Goal: Task Accomplishment & Management: Complete application form

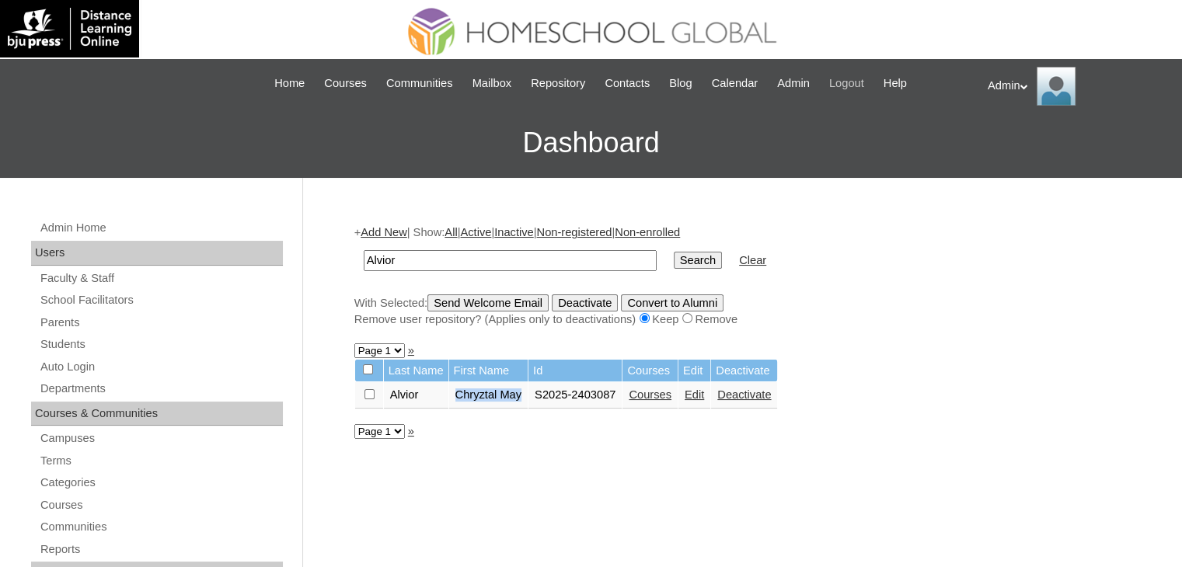
click at [862, 85] on span "Logout" at bounding box center [846, 84] width 35 height 18
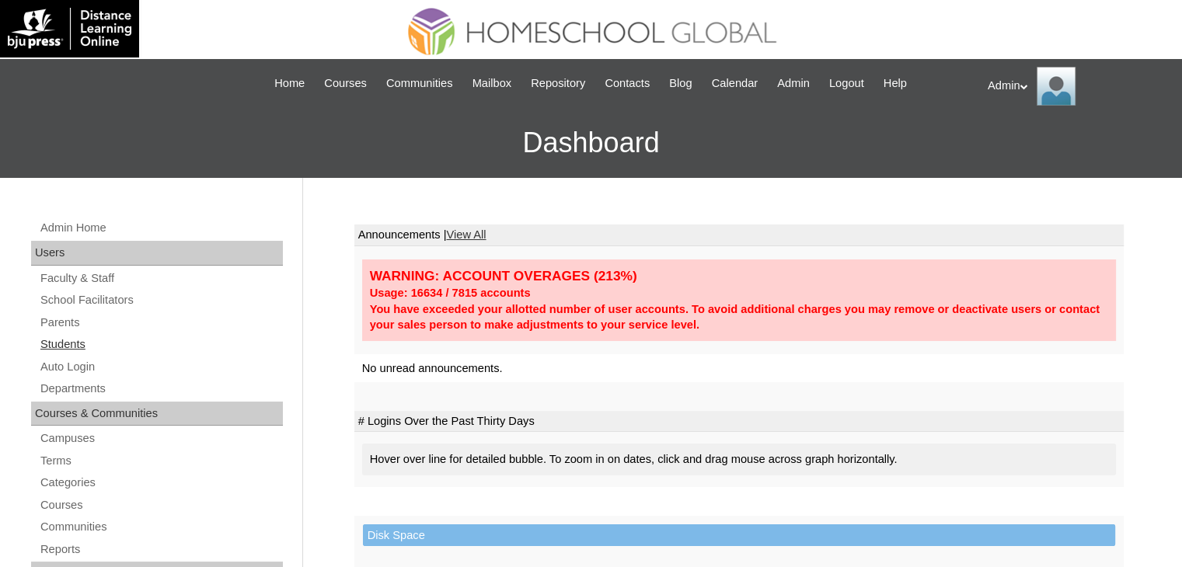
click at [78, 339] on link "Students" at bounding box center [161, 344] width 244 height 19
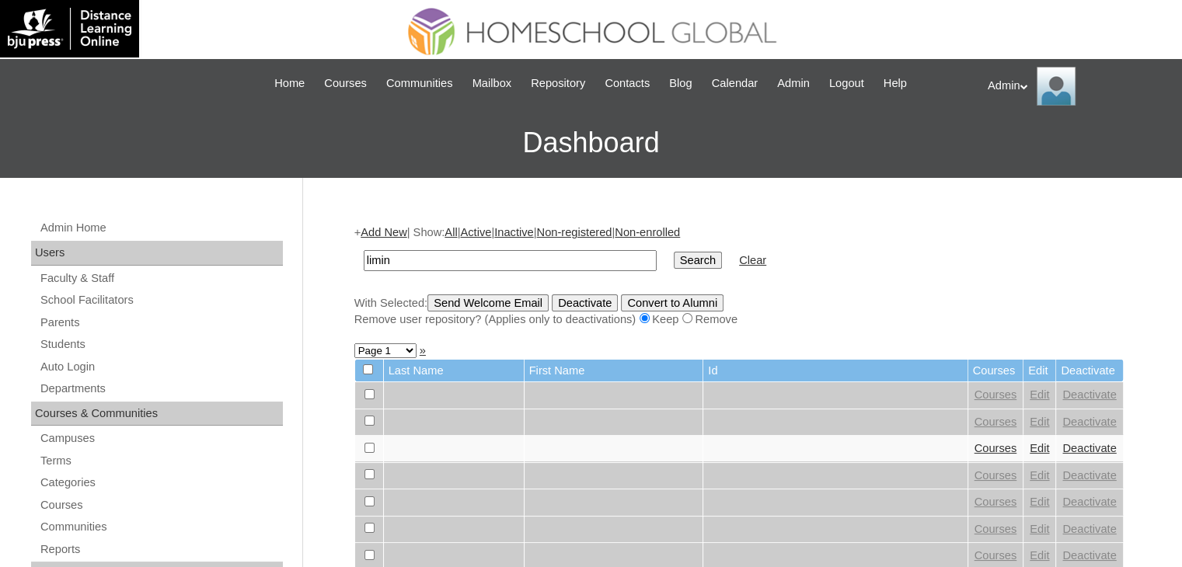
type input "limin"
click at [674, 252] on input "Search" at bounding box center [698, 260] width 48 height 17
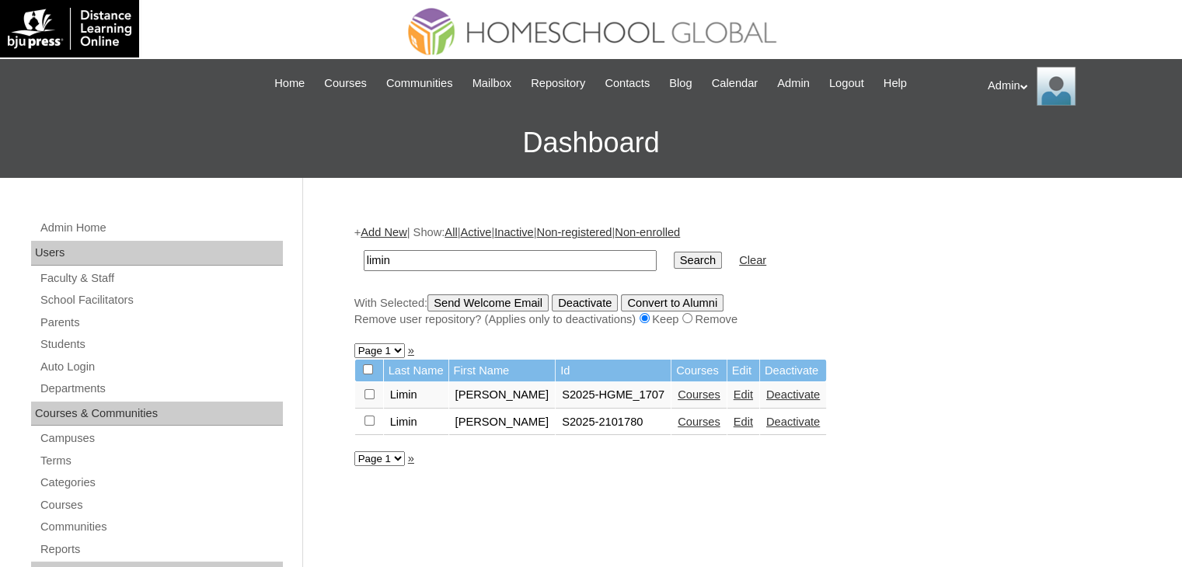
click at [684, 423] on link "Courses" at bounding box center [698, 422] width 43 height 12
click at [733, 423] on link "Edit" at bounding box center [742, 422] width 19 height 12
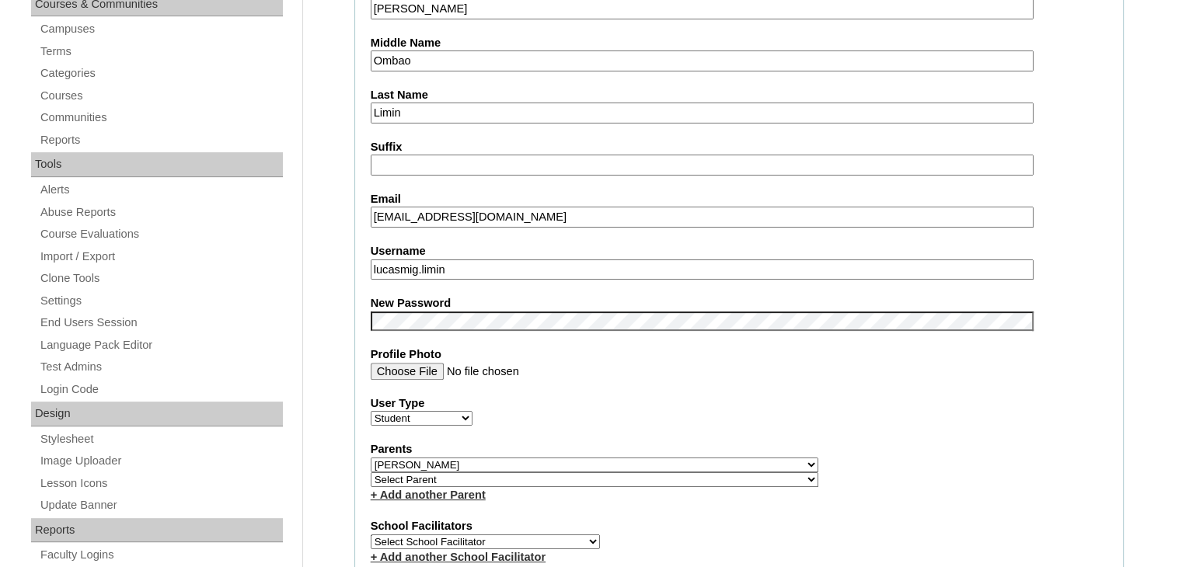
scroll to position [410, 0]
click at [816, 447] on label "Parents" at bounding box center [739, 448] width 736 height 16
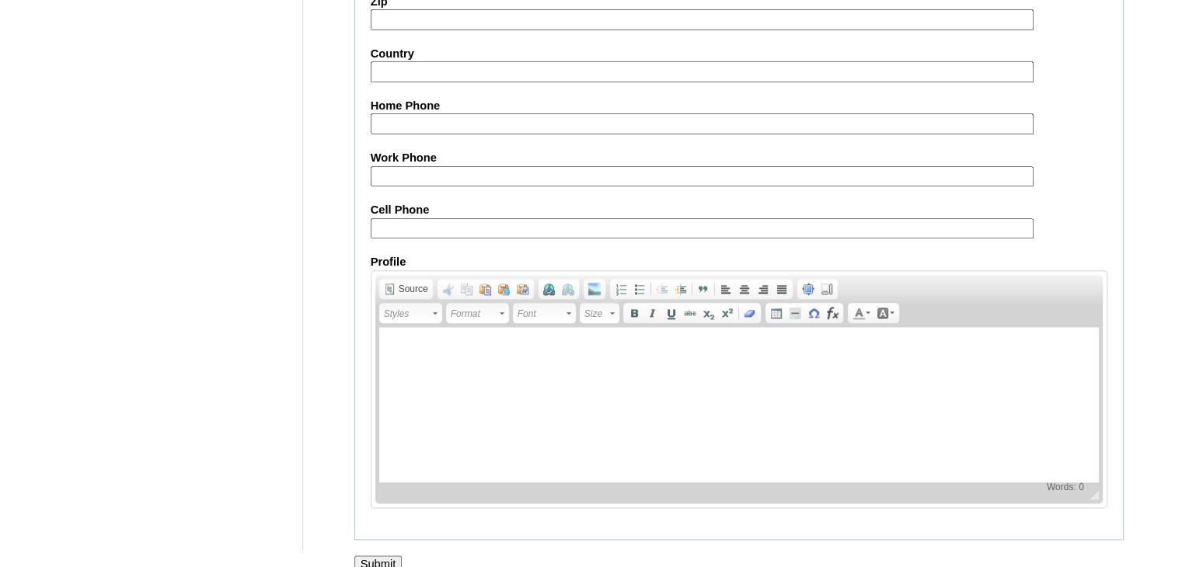
scroll to position [1784, 0]
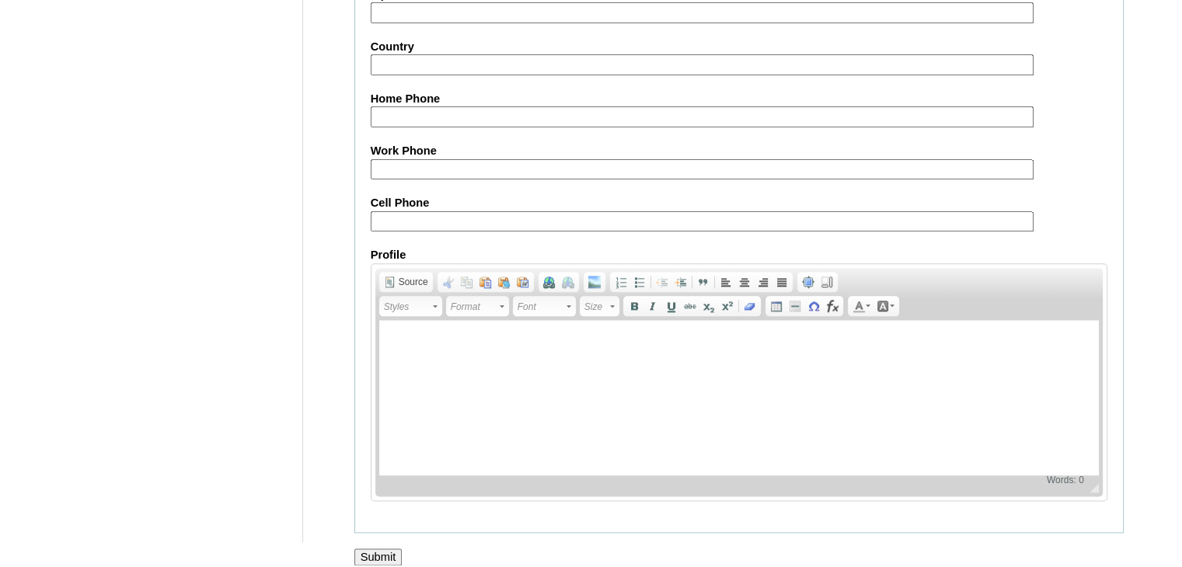
click at [374, 548] on input "Submit" at bounding box center [378, 556] width 48 height 17
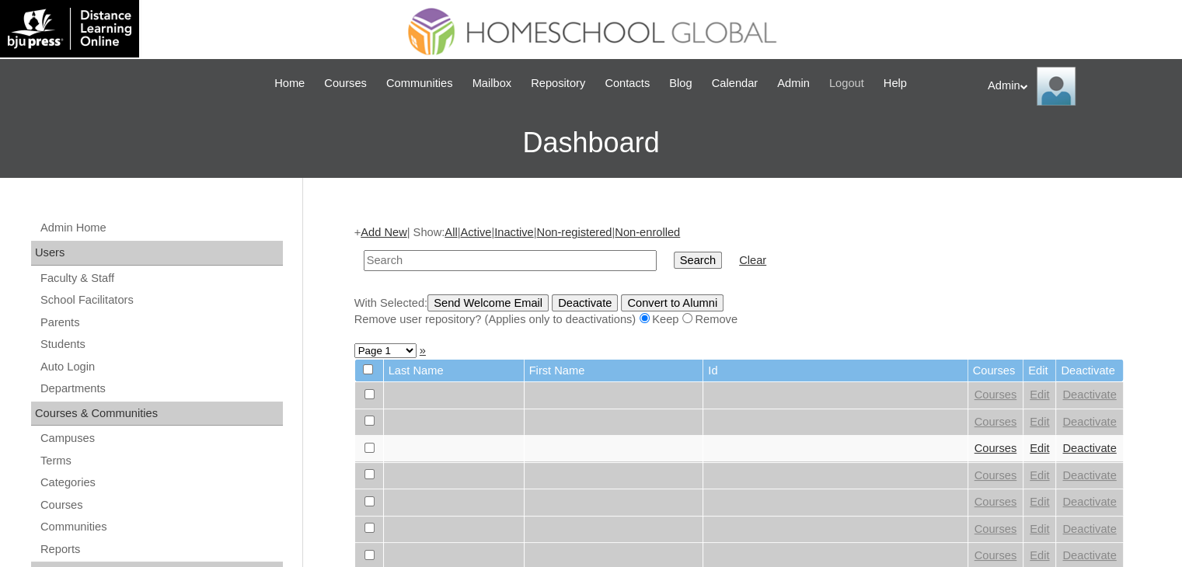
click at [858, 88] on span "Logout" at bounding box center [846, 84] width 35 height 18
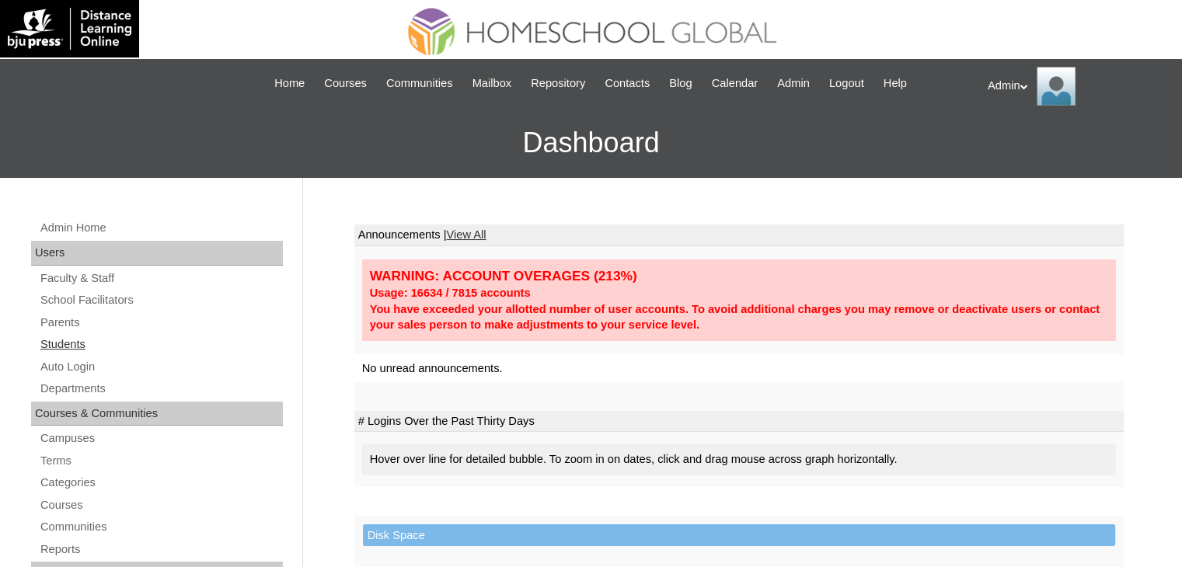
click at [59, 349] on link "Students" at bounding box center [161, 344] width 244 height 19
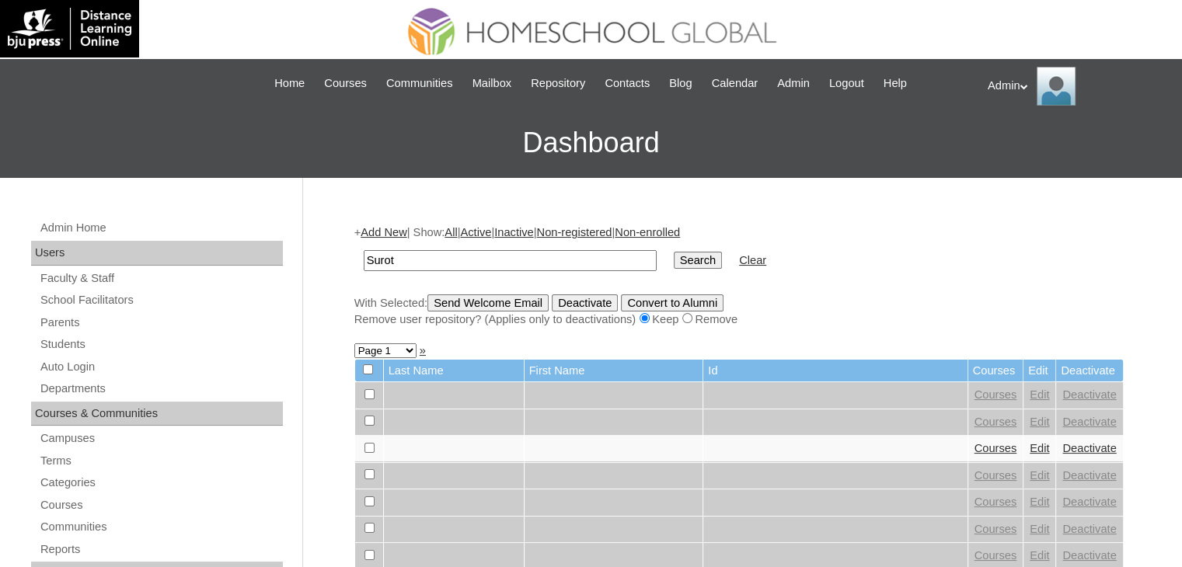
type input "Surot"
click at [674, 252] on input "Search" at bounding box center [698, 260] width 48 height 17
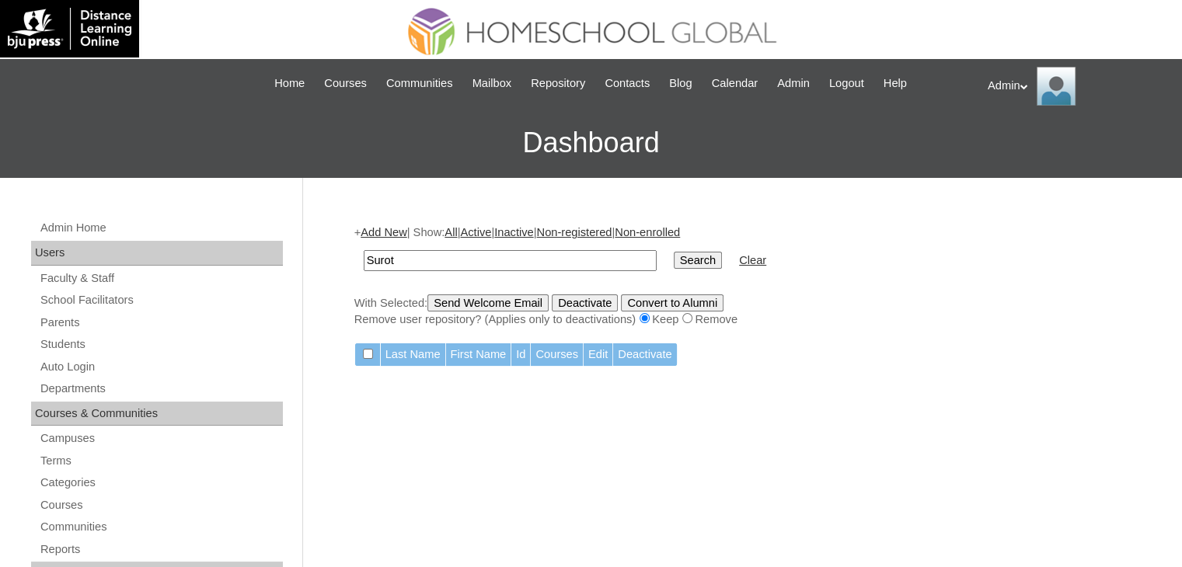
click at [376, 231] on link "Add New" at bounding box center [383, 232] width 46 height 12
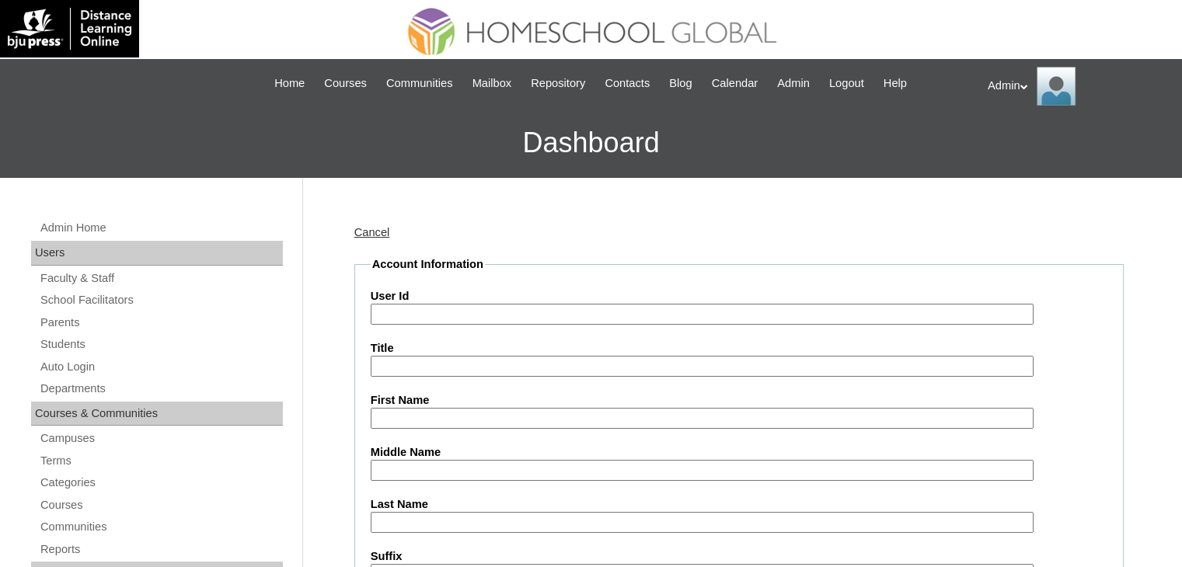
click at [397, 317] on input "User Id" at bounding box center [702, 314] width 663 height 21
paste input "S2025-2302908"
type input "S2025-2302908"
click at [413, 414] on input "First Name" at bounding box center [702, 418] width 663 height 21
paste input "Adam"
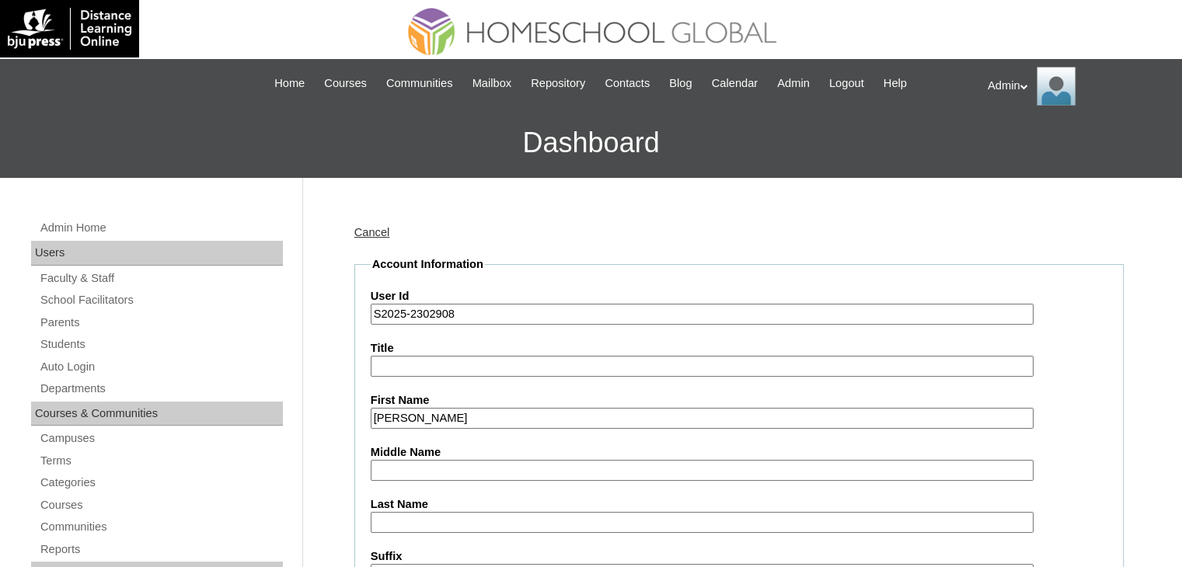
type input "Adam"
click at [440, 467] on input "Middle Name" at bounding box center [702, 470] width 663 height 21
click at [401, 520] on input "Last Name" at bounding box center [702, 522] width 663 height 21
paste input "Surot"
type input "Surot"
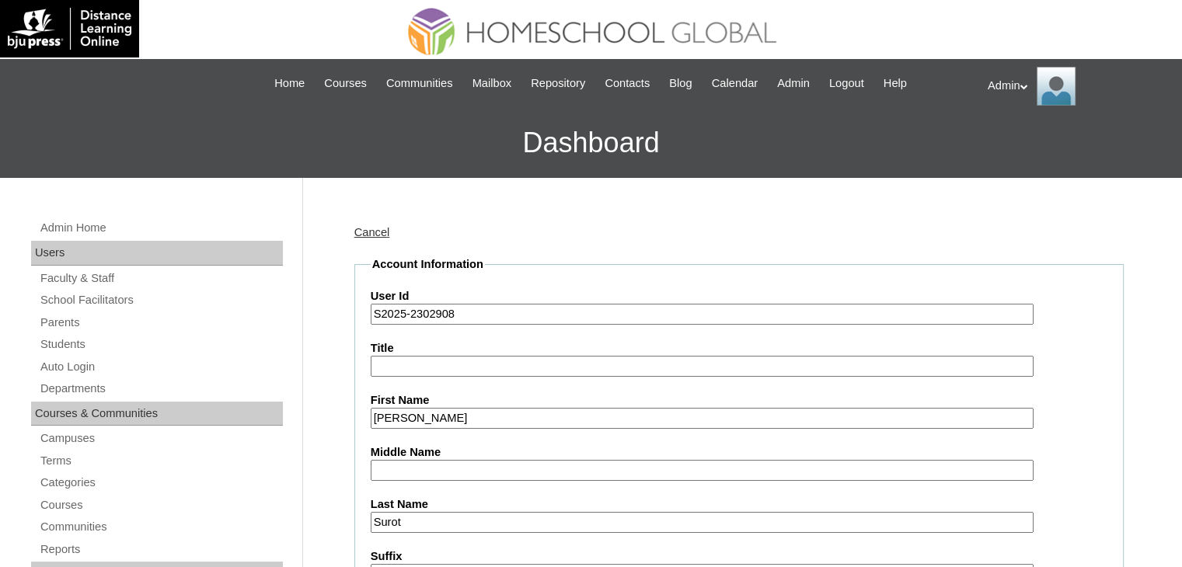
paste input "Alia"
click at [401, 460] on input "Alia" at bounding box center [702, 470] width 663 height 21
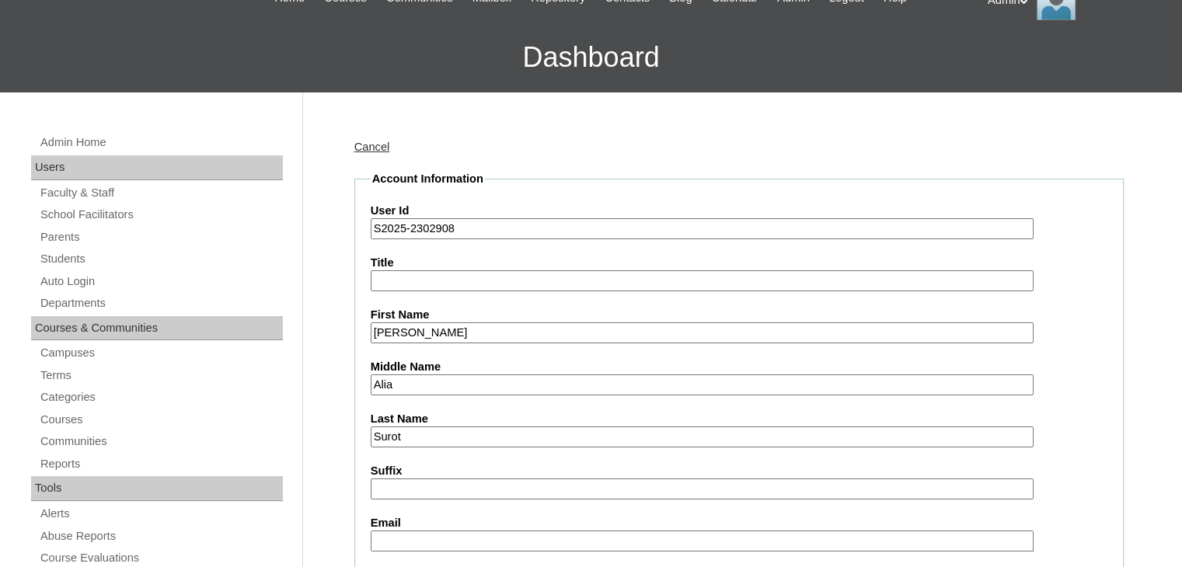
type input "Alia"
click at [424, 540] on input "Email" at bounding box center [702, 541] width 663 height 21
paste input "ezemin010@gmail.com"
type input "ezemin010@gmail.com"
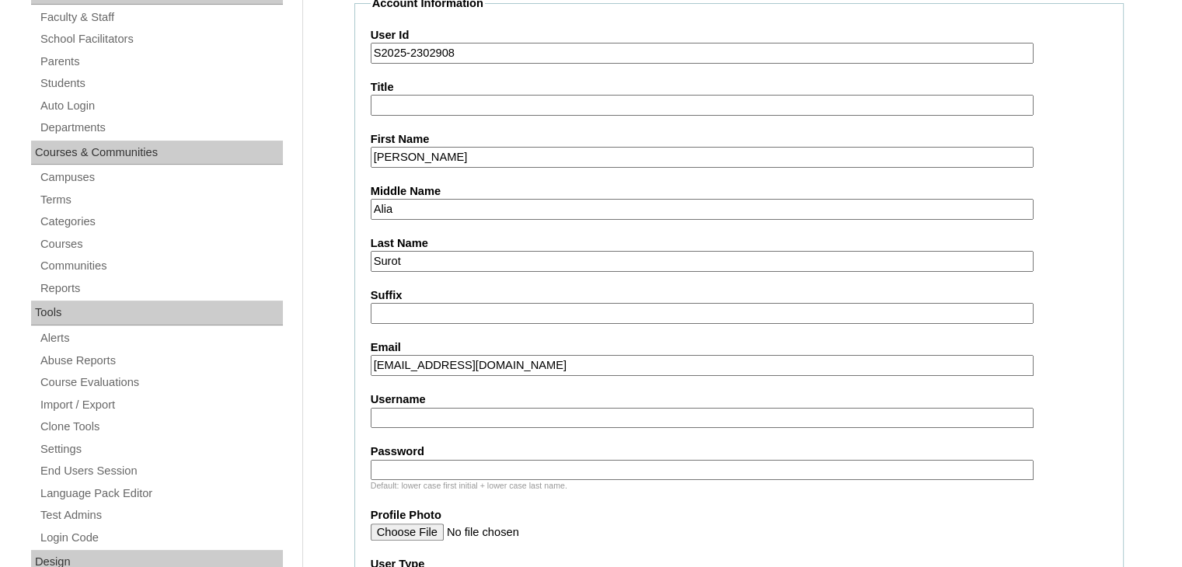
scroll to position [270, 0]
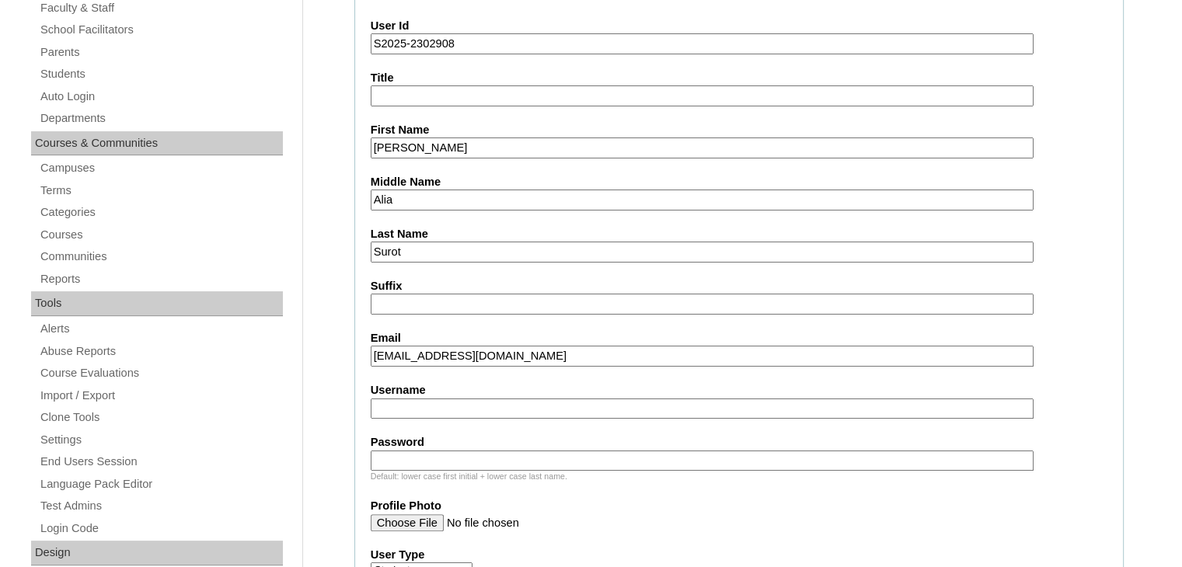
click at [516, 402] on input "Username" at bounding box center [702, 409] width 663 height 21
paste input "adamali.surot"
type input "adamali.surot"
click at [562, 454] on input "Password" at bounding box center [702, 461] width 663 height 21
type input "DLOS2025"
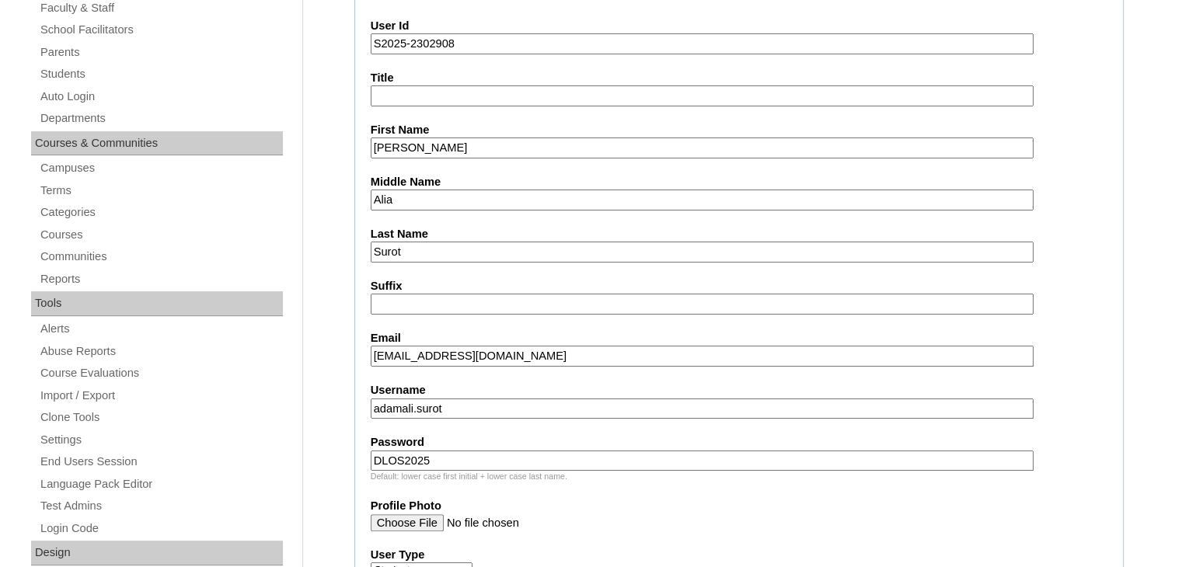
click at [671, 498] on label "Profile Photo" at bounding box center [739, 506] width 736 height 16
click at [671, 514] on input "Profile Photo" at bounding box center [702, 522] width 663 height 17
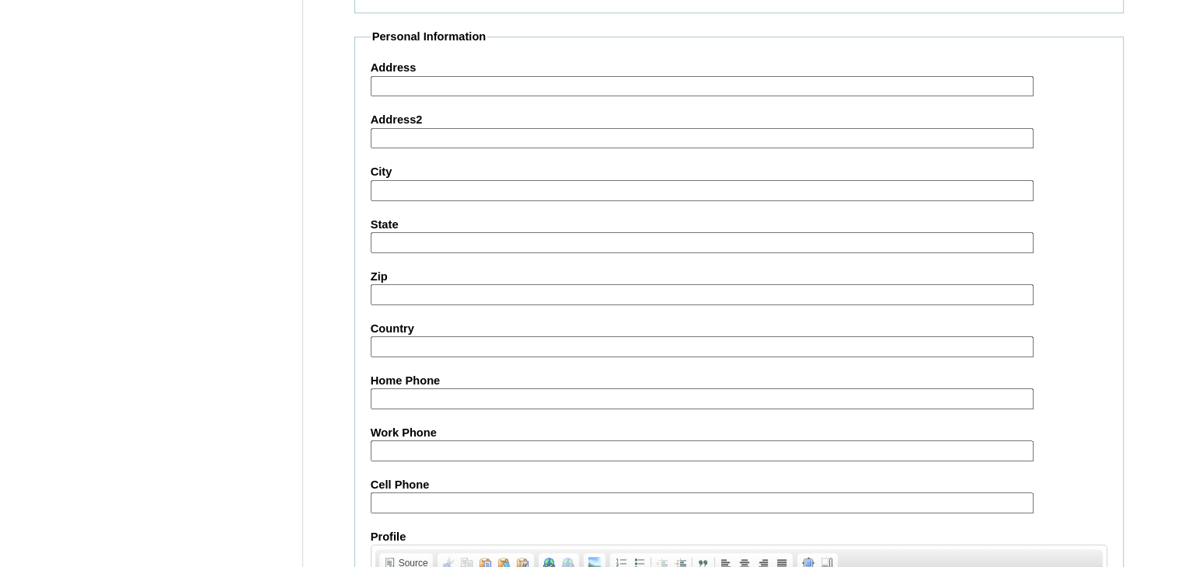
scroll to position [1781, 0]
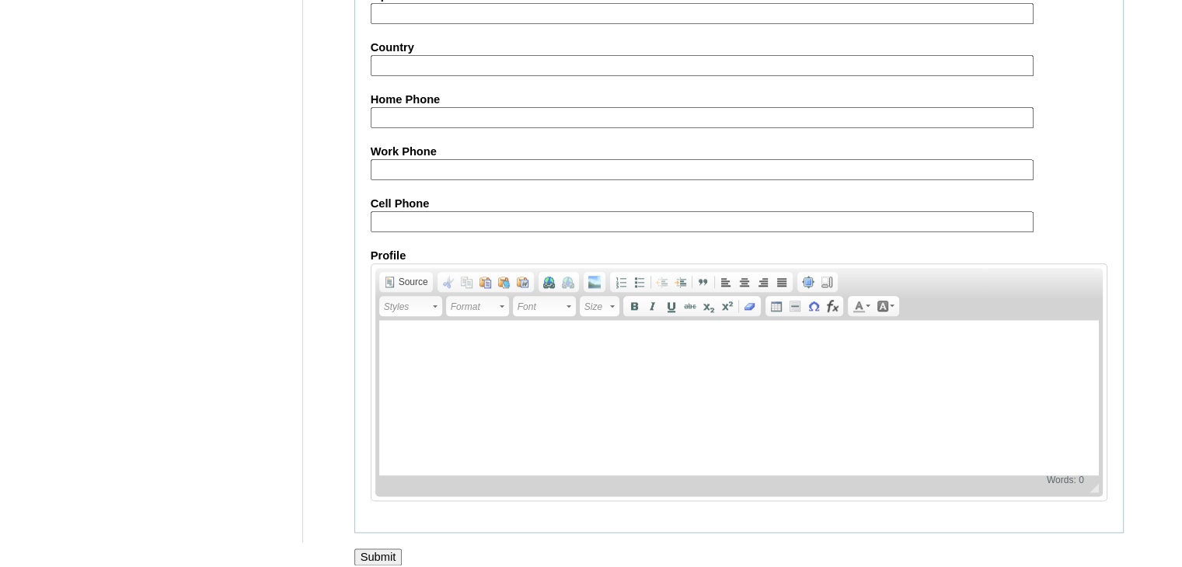
click at [388, 548] on input "Submit" at bounding box center [378, 556] width 48 height 17
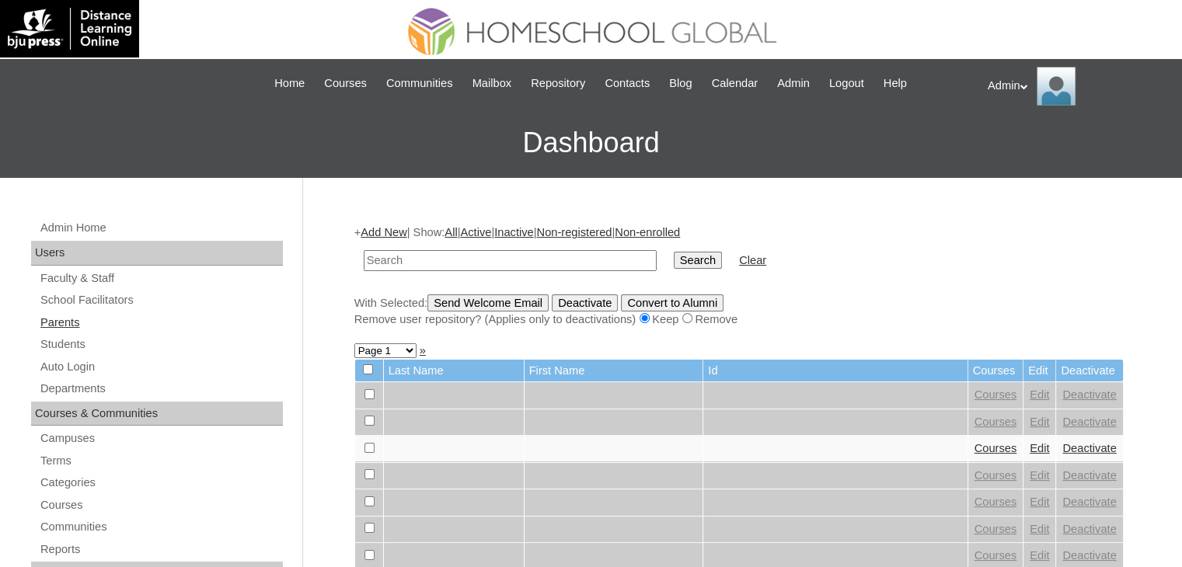
click at [71, 322] on link "Parents" at bounding box center [161, 322] width 244 height 19
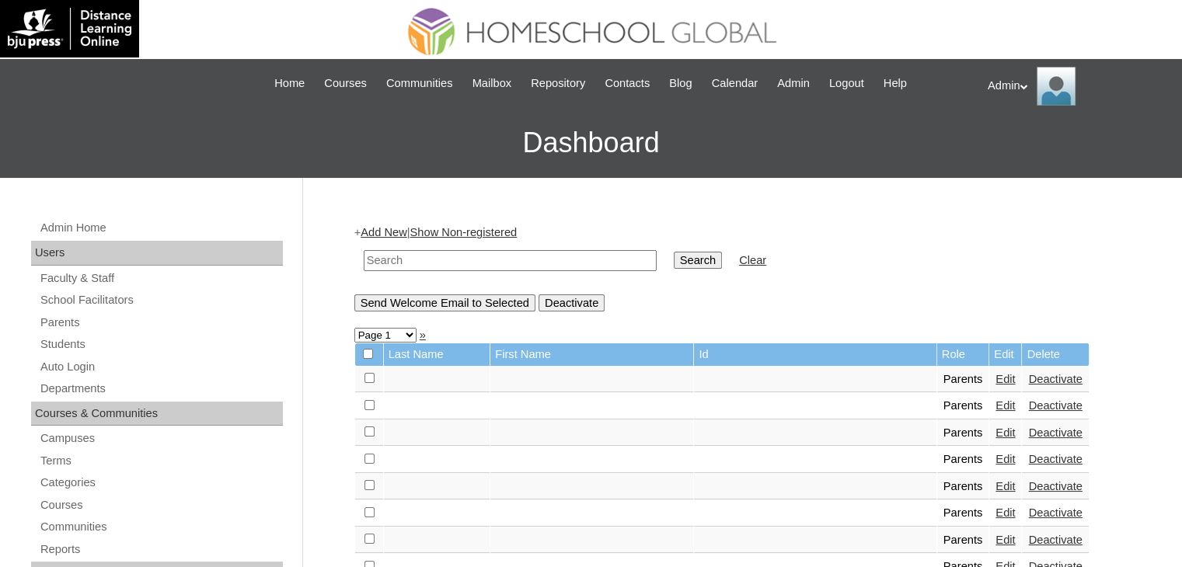
click at [393, 231] on link "Add New" at bounding box center [383, 232] width 46 height 12
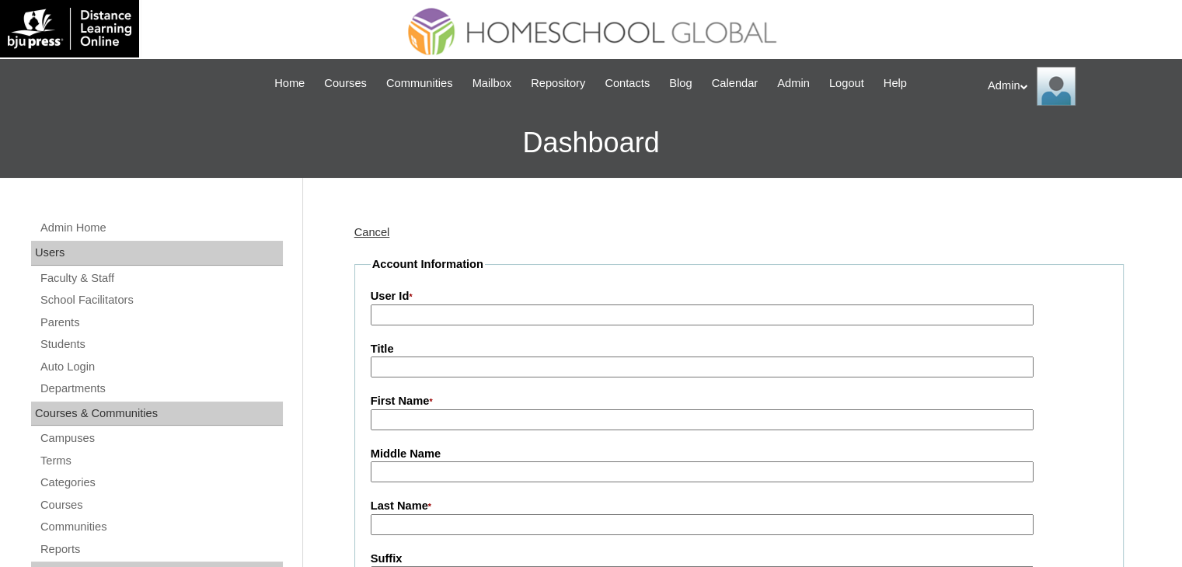
paste input "2025-2302908"
click at [483, 312] on input "2025-2302908" at bounding box center [702, 315] width 663 height 21
type input "2025-2302908"
click at [493, 419] on input "First Name *" at bounding box center [702, 419] width 663 height 21
paste input "[PERSON_NAME]"
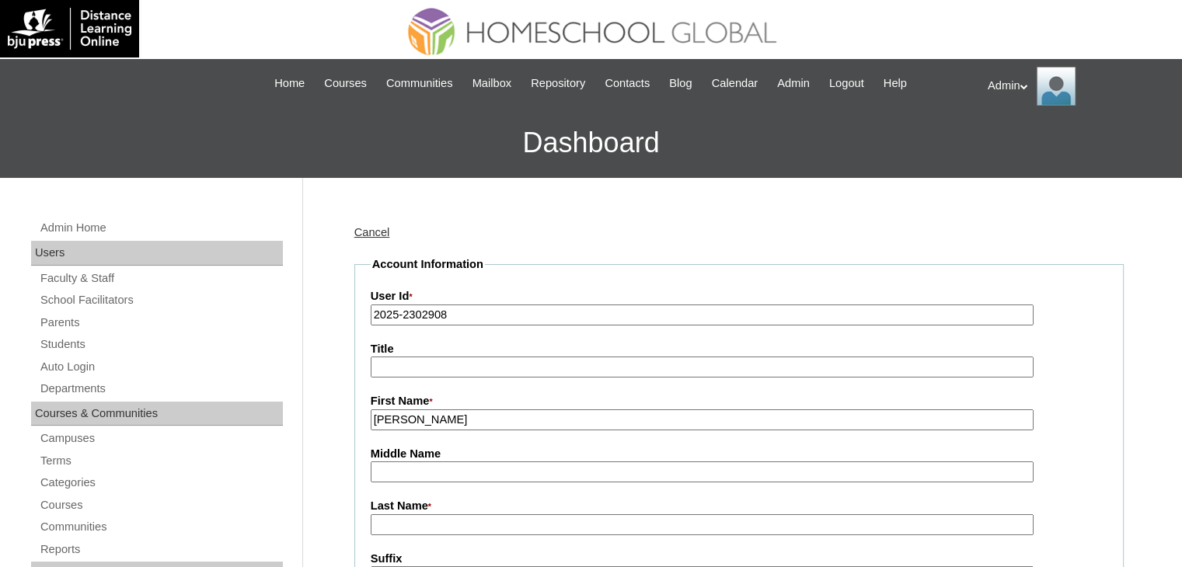
drag, startPoint x: 496, startPoint y: 413, endPoint x: 415, endPoint y: 413, distance: 80.8
click at [415, 413] on input "[PERSON_NAME]" at bounding box center [702, 419] width 663 height 21
type input "Ramina"
click at [405, 474] on input "Middle Name" at bounding box center [702, 471] width 663 height 21
paste input "[PERSON_NAME]"
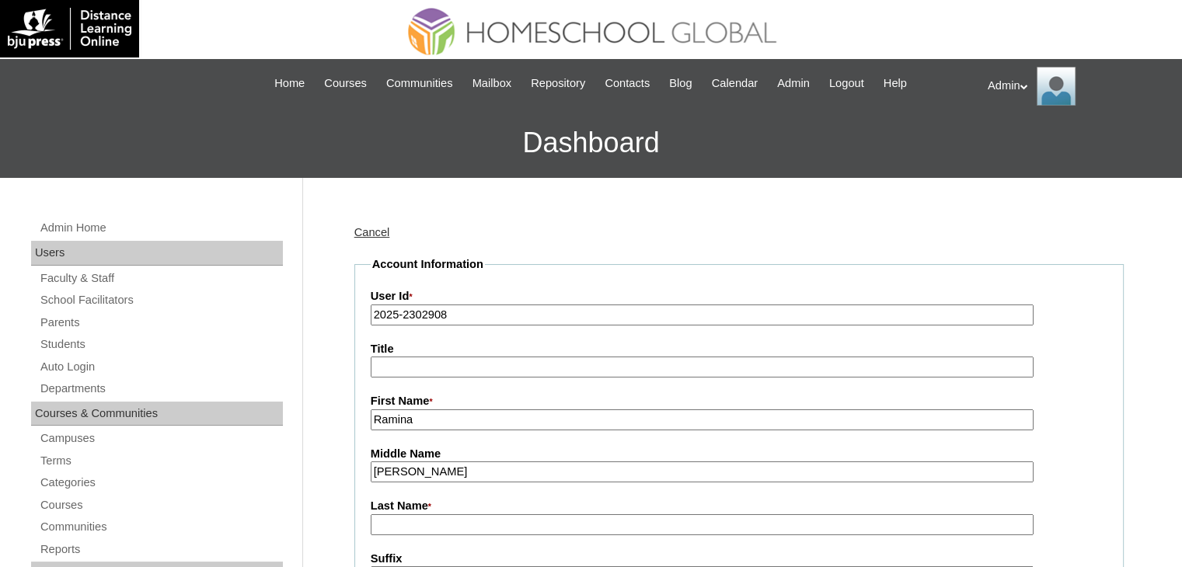
drag, startPoint x: 453, startPoint y: 465, endPoint x: 416, endPoint y: 467, distance: 36.5
click at [416, 467] on input "[PERSON_NAME]" at bounding box center [702, 471] width 663 height 21
type input "Manzur"
click at [380, 515] on input "Last Name *" at bounding box center [702, 524] width 663 height 21
paste input "Alia"
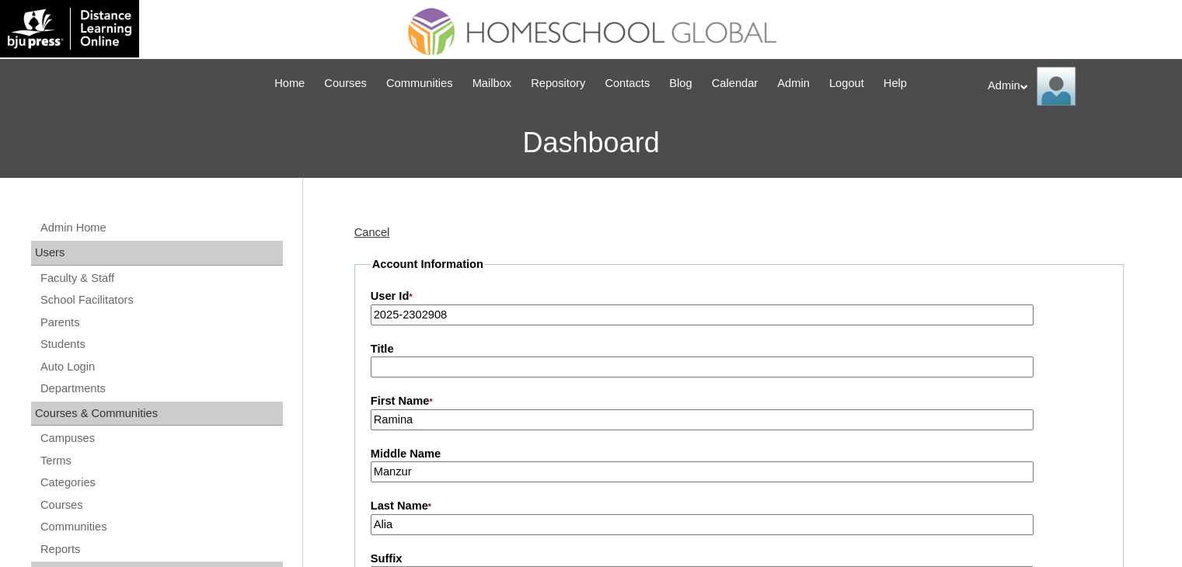
click at [373, 524] on input "Alia" at bounding box center [702, 524] width 663 height 21
type input "Alia"
click at [371, 471] on input "Manzur" at bounding box center [702, 471] width 663 height 21
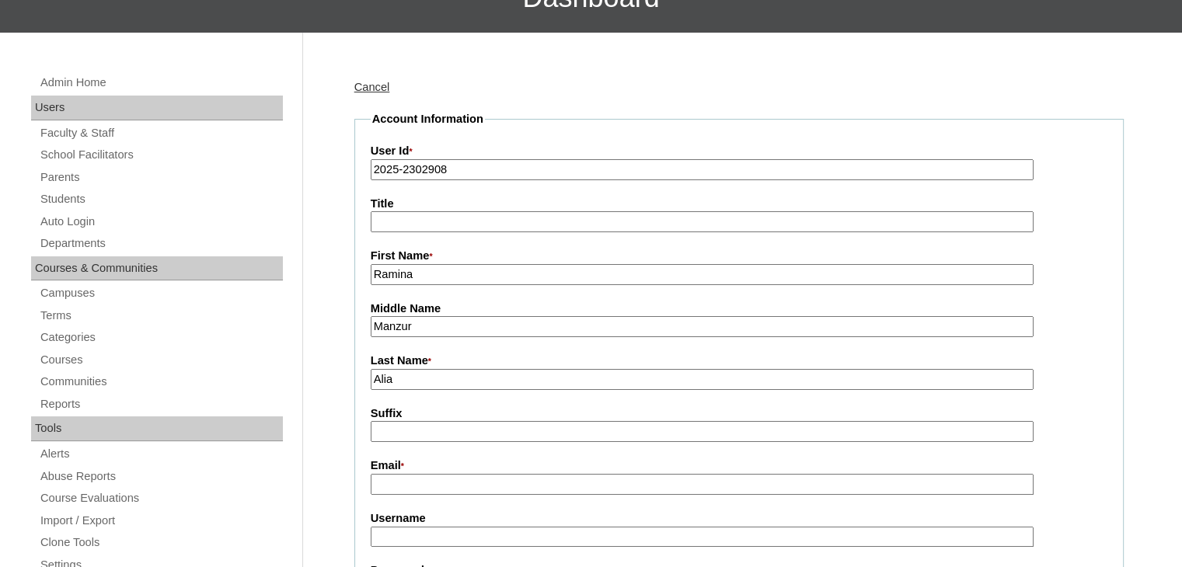
scroll to position [146, 0]
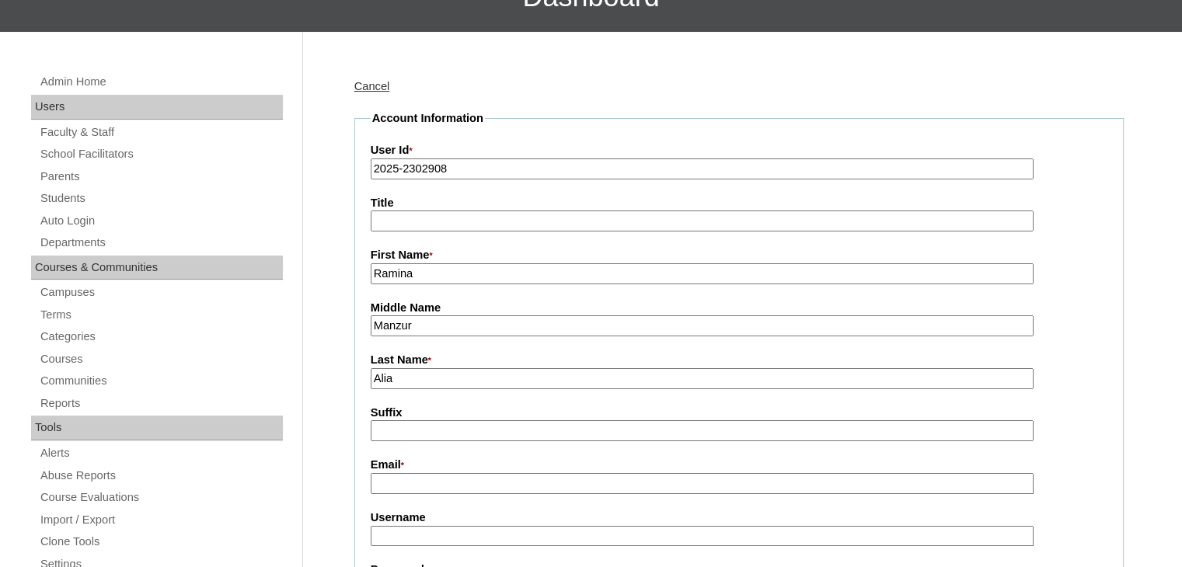
type input "Manzur"
click at [475, 481] on input "Email *" at bounding box center [702, 483] width 663 height 21
paste input "ezemin010@gmail.com"
type input "ezemin010@gmail.com"
click at [649, 538] on input "Username" at bounding box center [702, 536] width 663 height 21
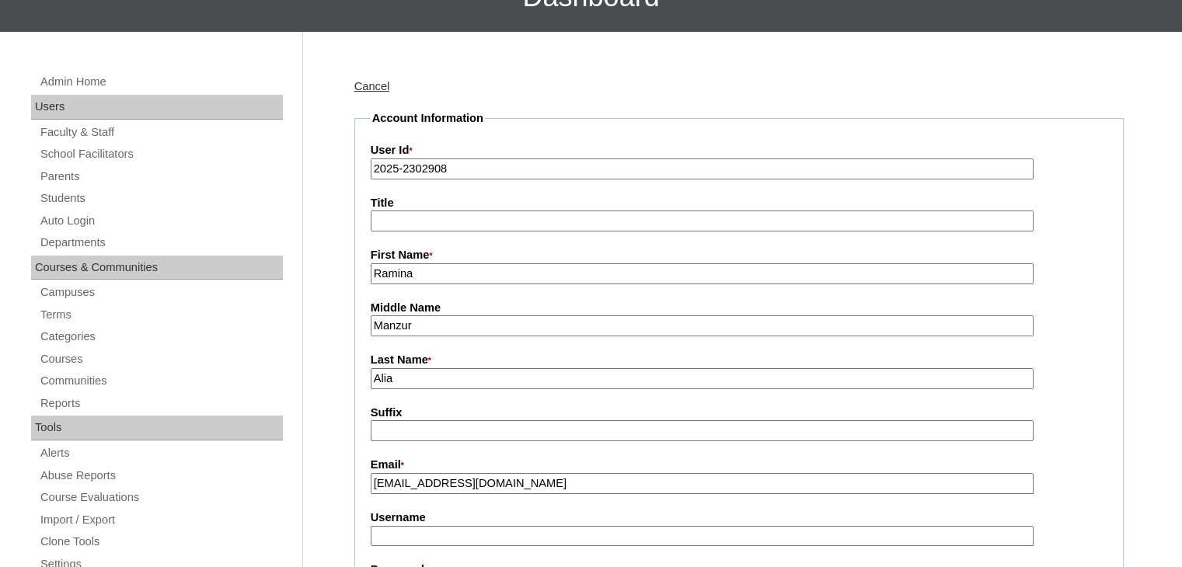
paste input "raminaman.alia"
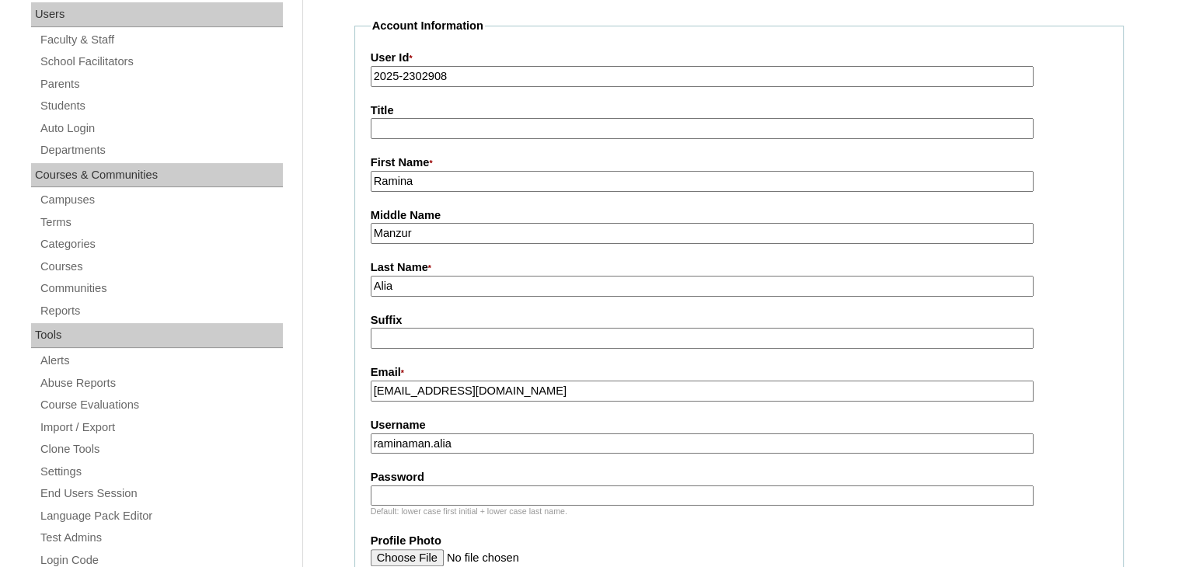
type input "raminaman.alia"
click at [519, 489] on input "Password" at bounding box center [702, 496] width 663 height 21
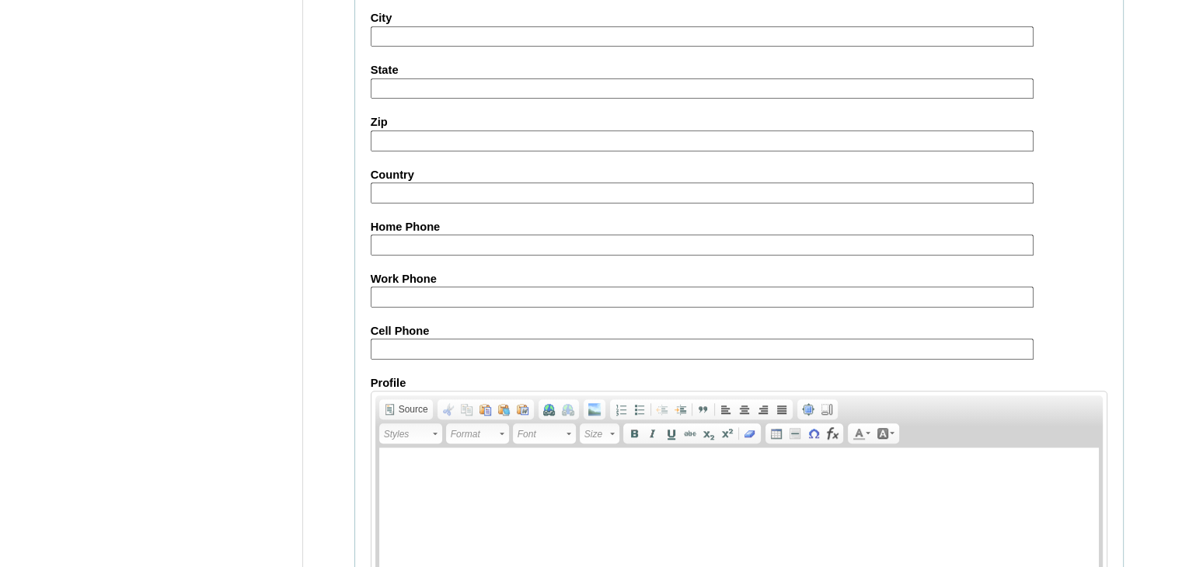
scroll to position [1516, 0]
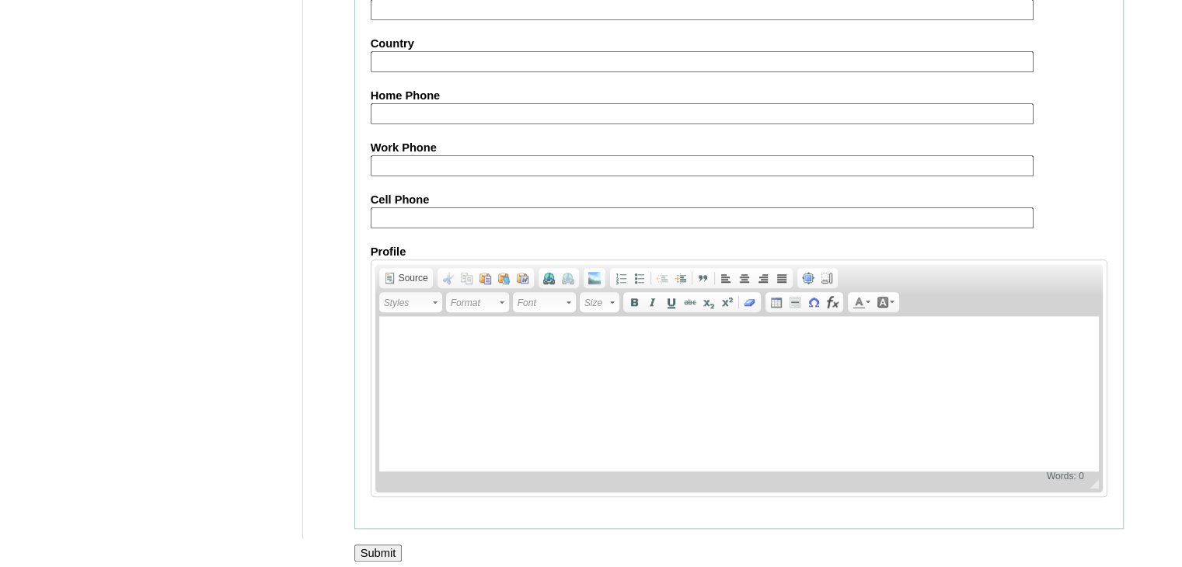
type input "DLOF2025"
click at [364, 545] on input "Submit" at bounding box center [378, 553] width 48 height 17
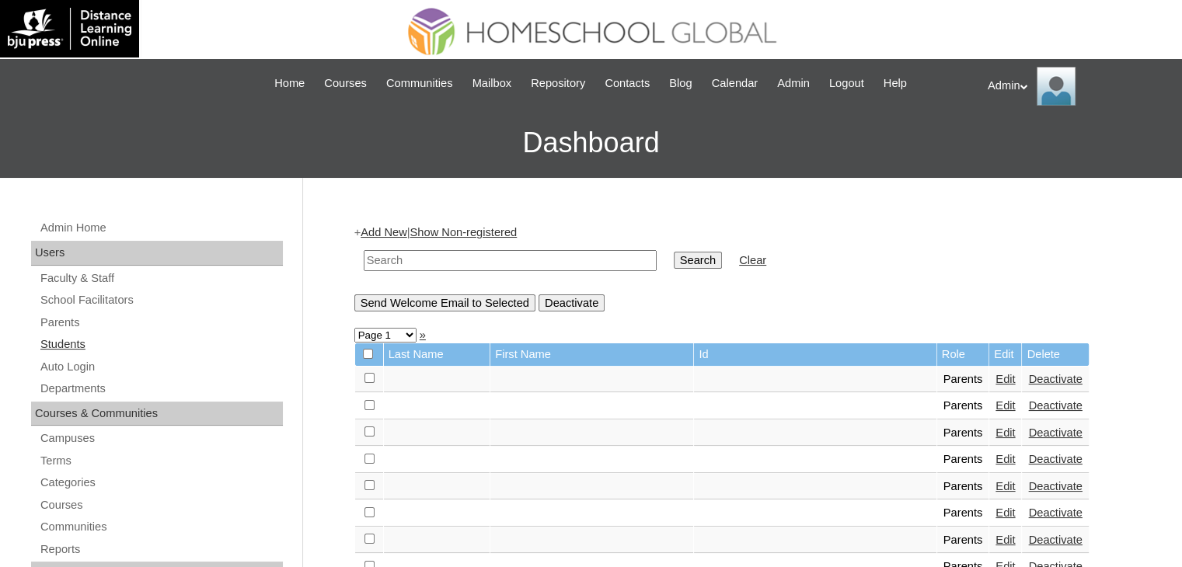
click at [72, 339] on link "Students" at bounding box center [161, 344] width 244 height 19
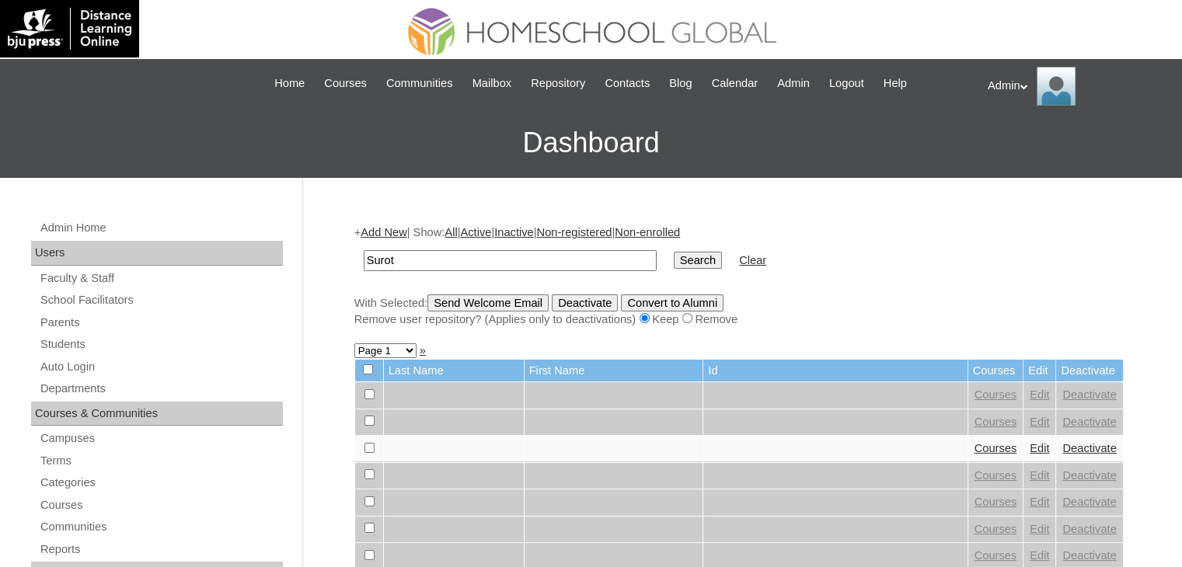
type input "Surot"
click at [674, 265] on input "Search" at bounding box center [698, 260] width 48 height 17
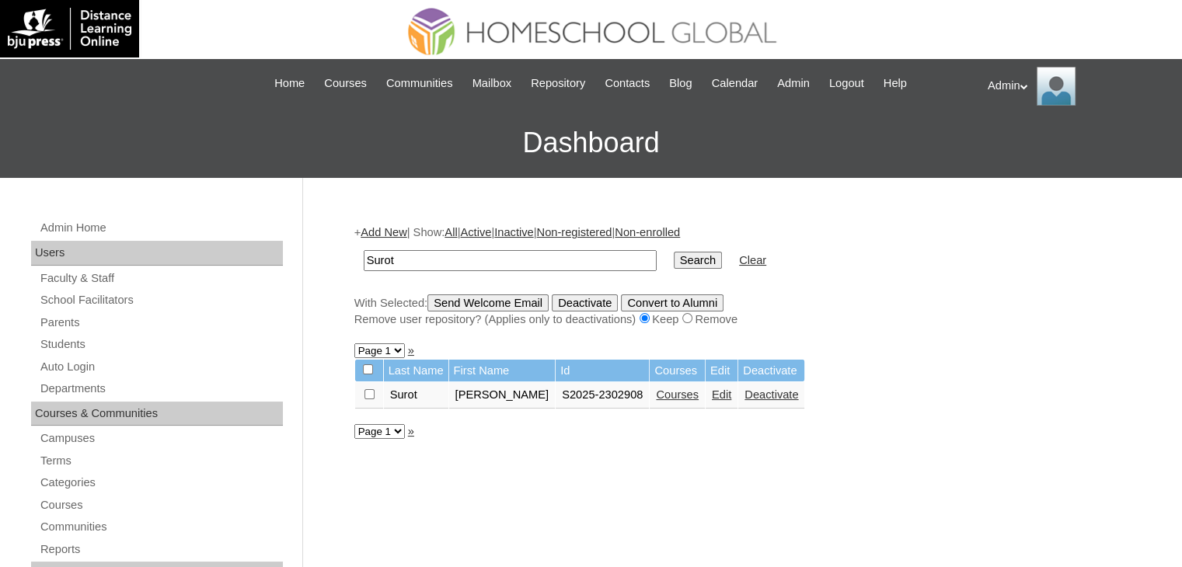
click at [712, 399] on link "Edit" at bounding box center [721, 394] width 19 height 12
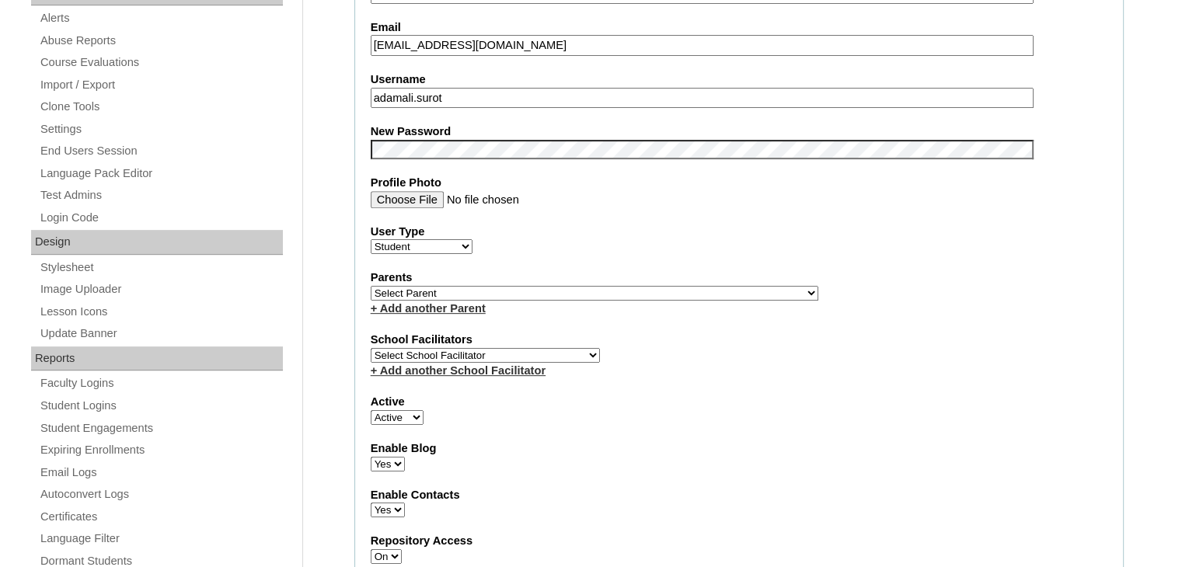
scroll to position [687, 0]
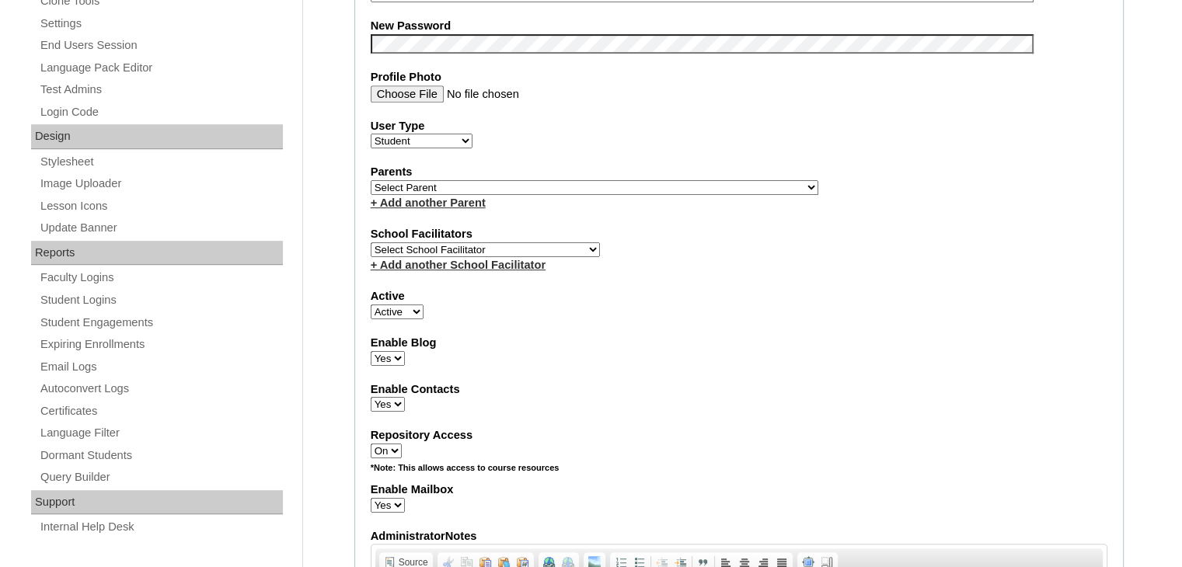
click at [518, 180] on select "Select Parent , , , , , , , , , , , , , , , , , , , , , , , , , , , , , , , , ,…" at bounding box center [594, 187] width 447 height 15
select select "43774"
click at [371, 180] on select "Select Parent , , , , , , , , , , , , , , , , , , , , , , , , , , , , , , , , ,…" at bounding box center [594, 187] width 447 height 15
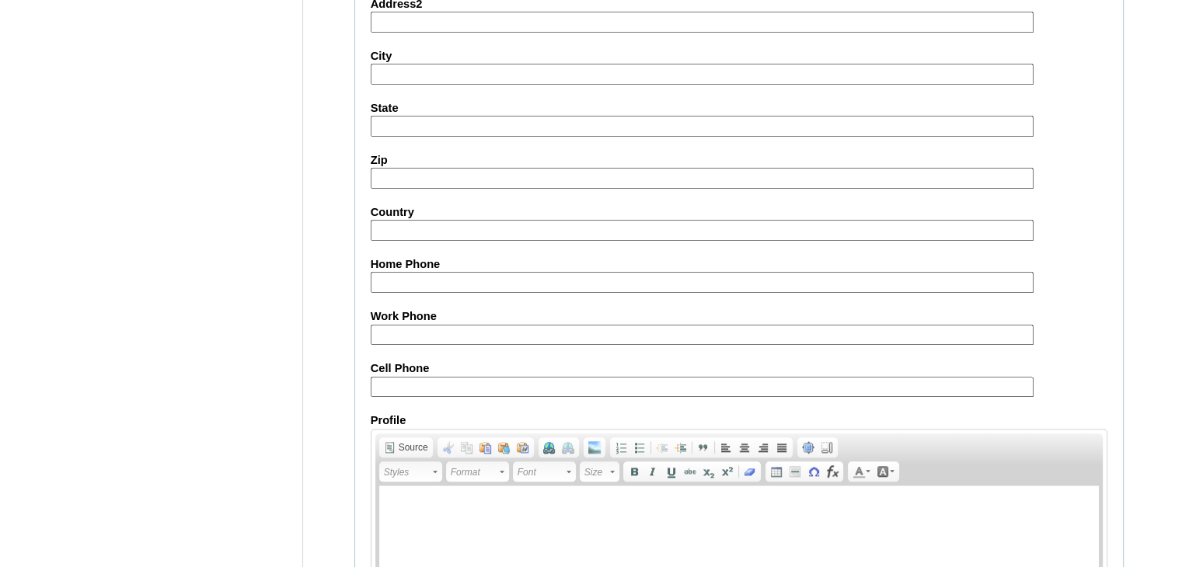
scroll to position [1769, 0]
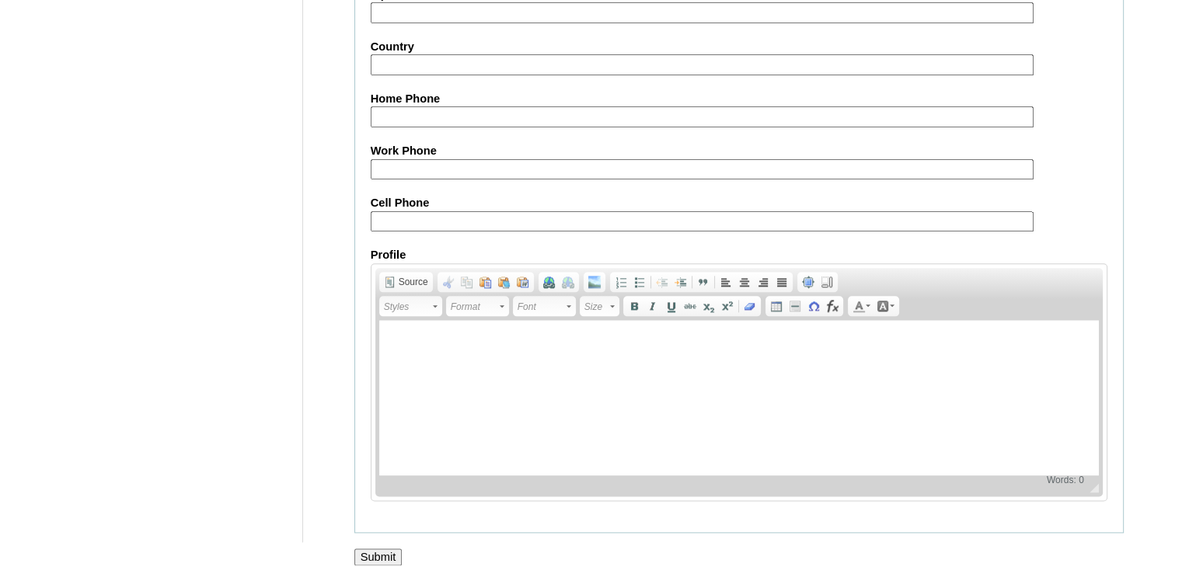
click at [389, 548] on input "Submit" at bounding box center [378, 556] width 48 height 17
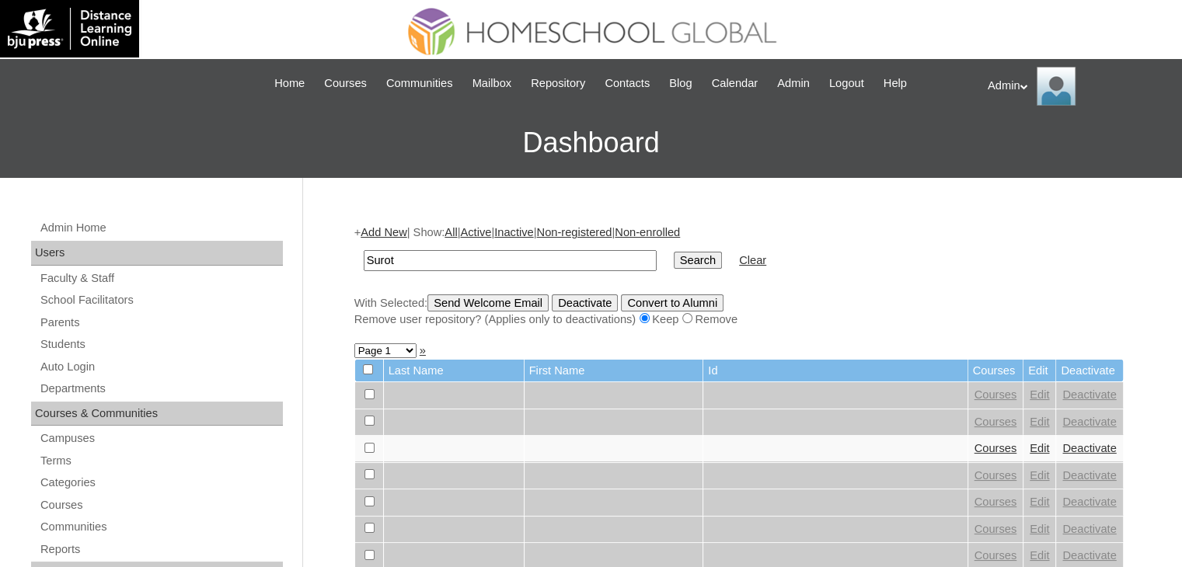
type input "Surot"
click at [674, 256] on input "Search" at bounding box center [698, 260] width 48 height 17
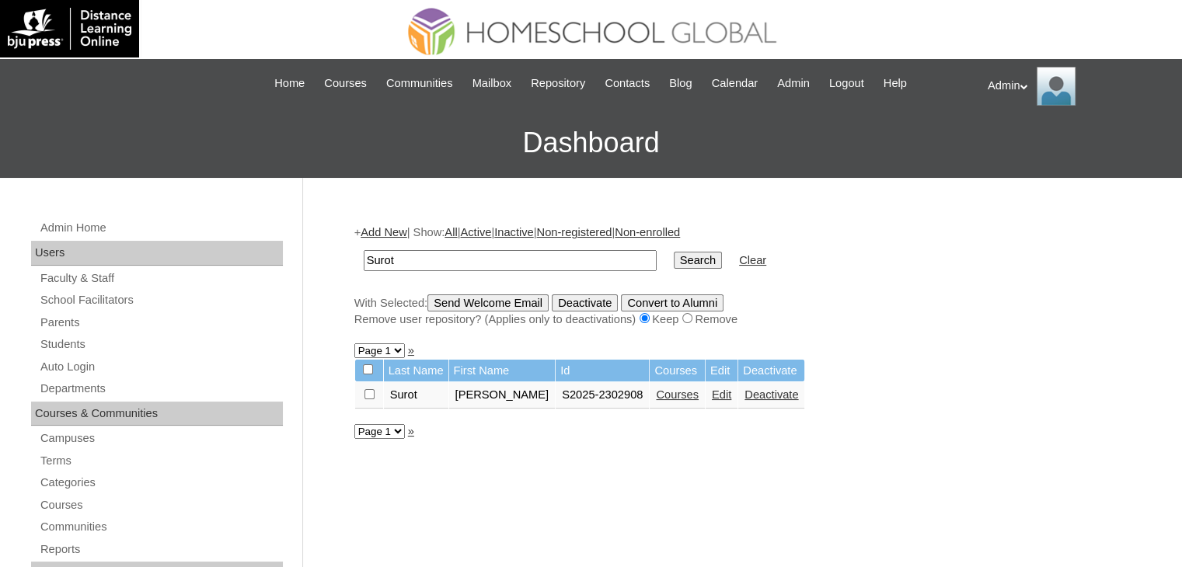
click at [656, 394] on link "Courses" at bounding box center [677, 394] width 43 height 12
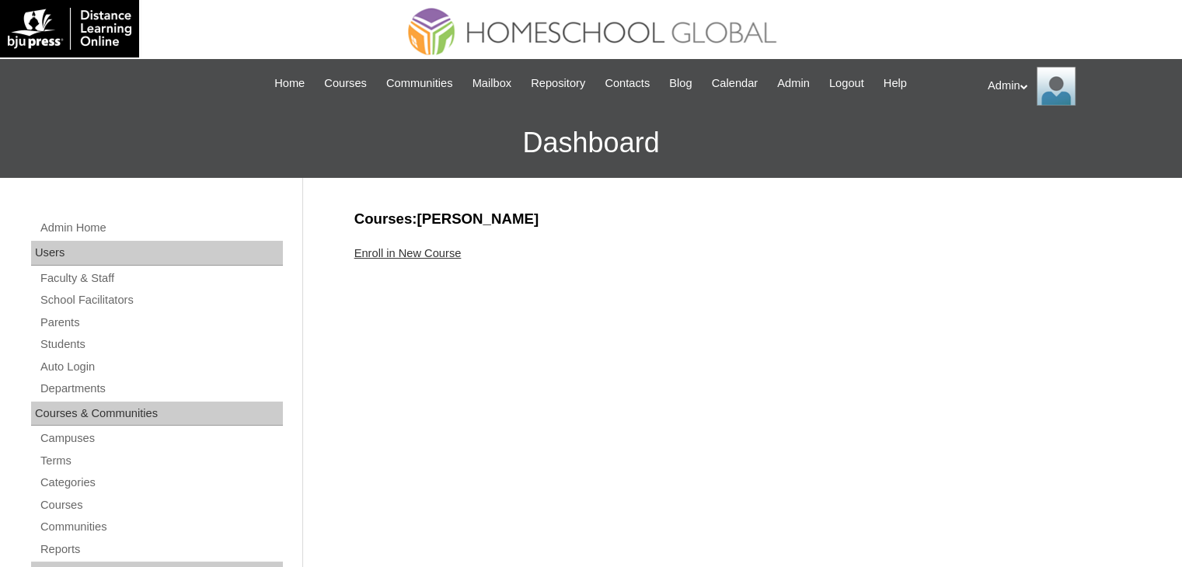
click at [384, 251] on link "Enroll in New Course" at bounding box center [407, 253] width 107 height 12
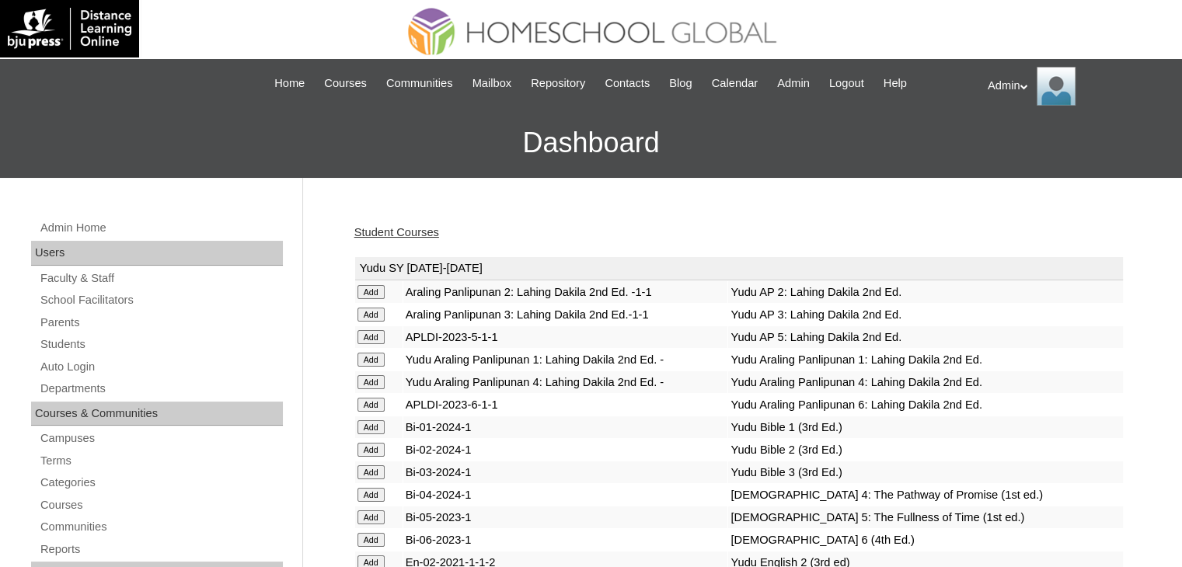
scroll to position [3793, 0]
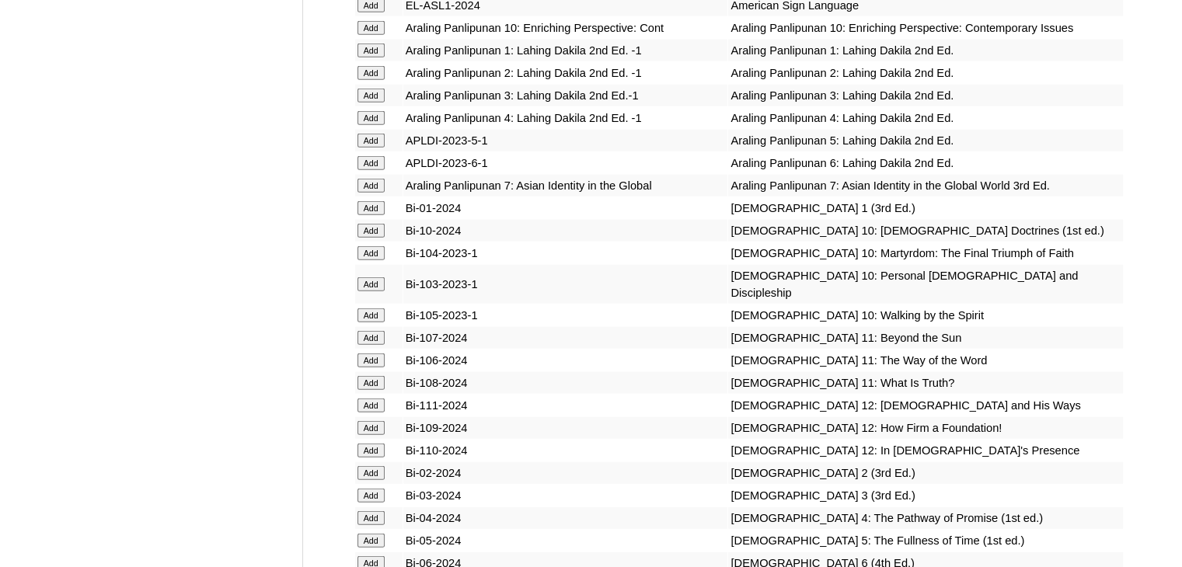
click at [372, 215] on input "Add" at bounding box center [370, 208] width 27 height 14
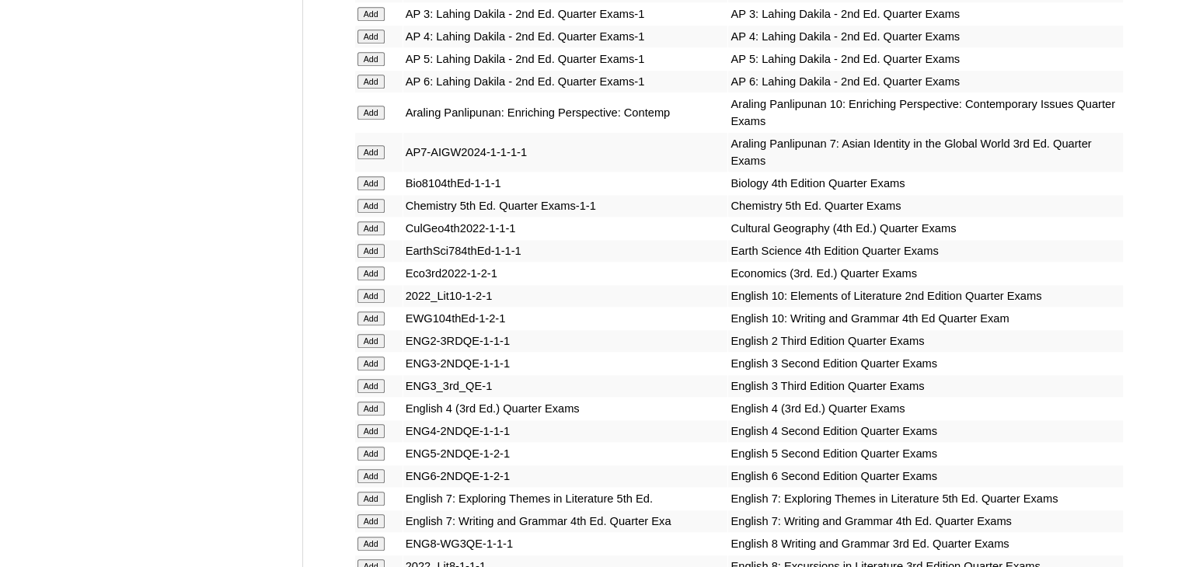
scroll to position [22952, 0]
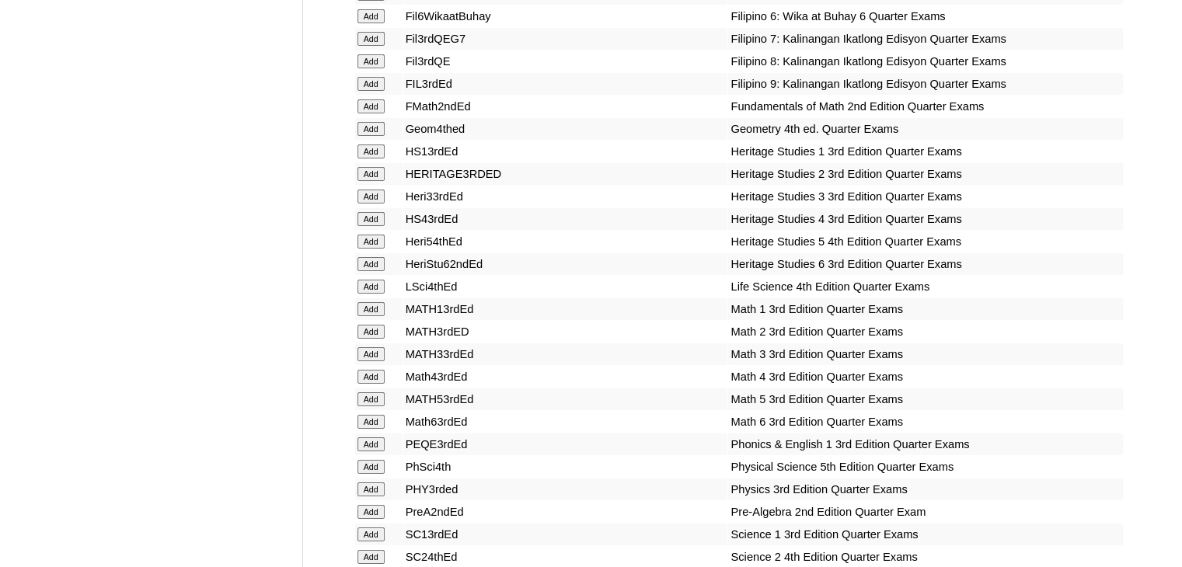
click at [376, 437] on input "Add" at bounding box center [370, 444] width 27 height 14
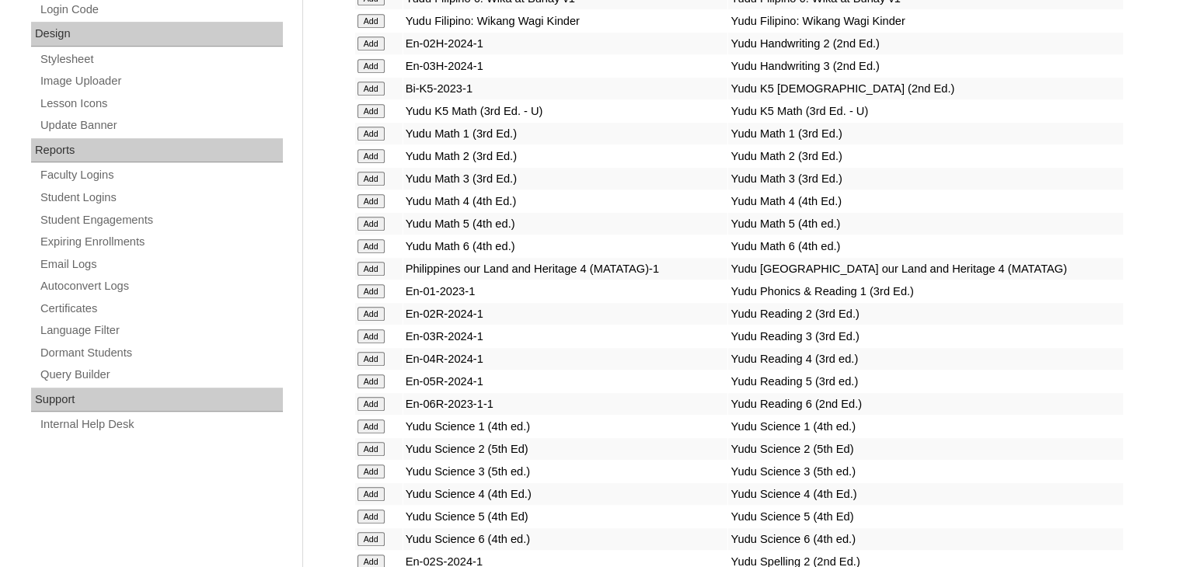
scroll to position [6030, 0]
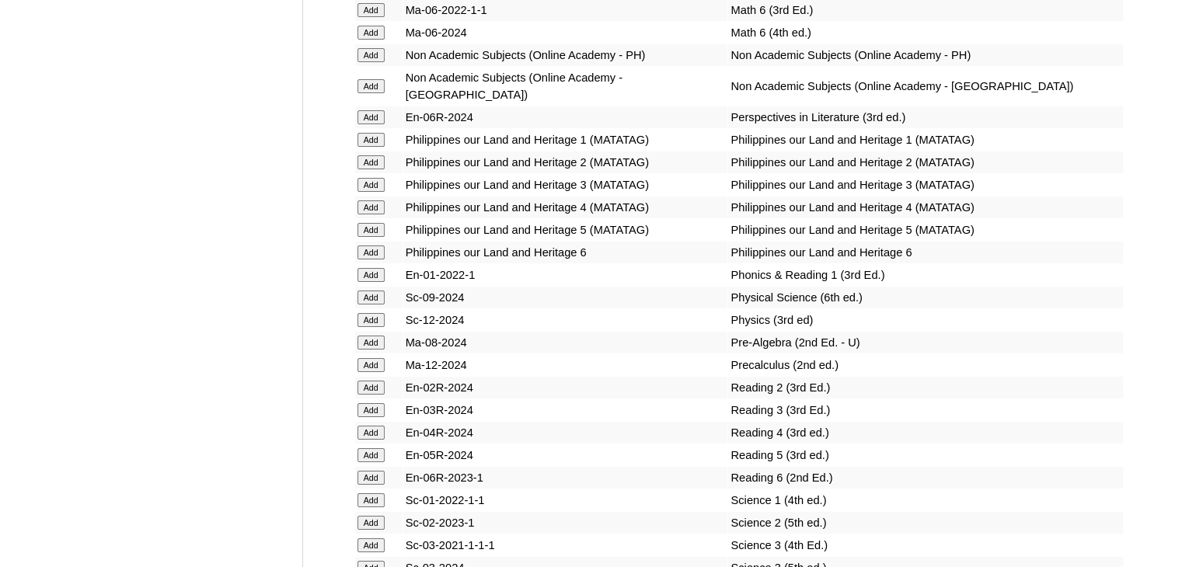
click at [369, 282] on input "Add" at bounding box center [370, 275] width 27 height 14
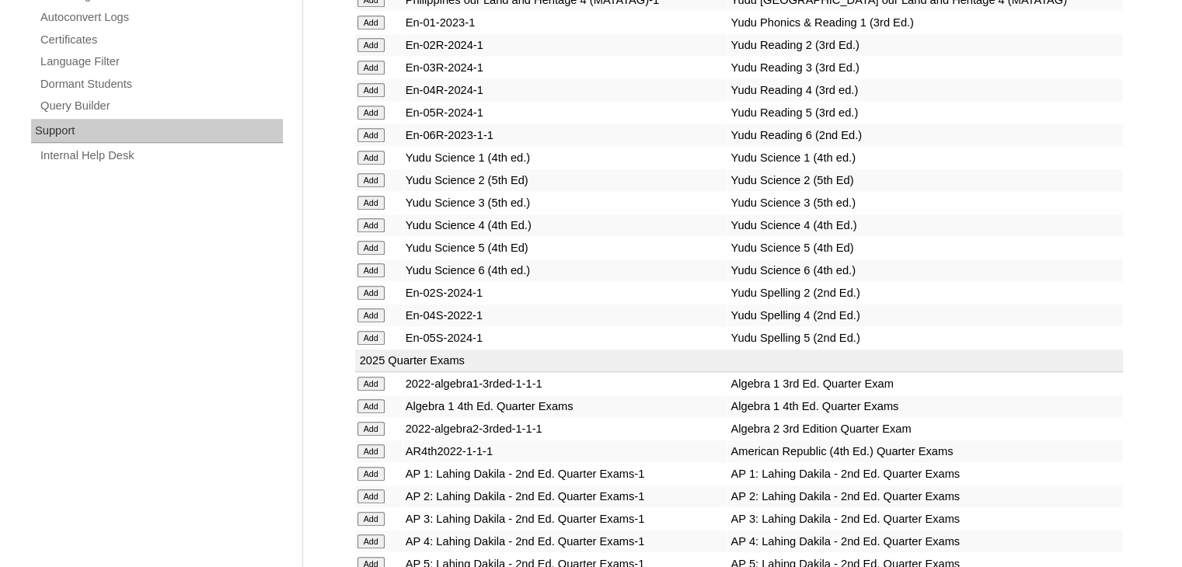
scroll to position [3187, 0]
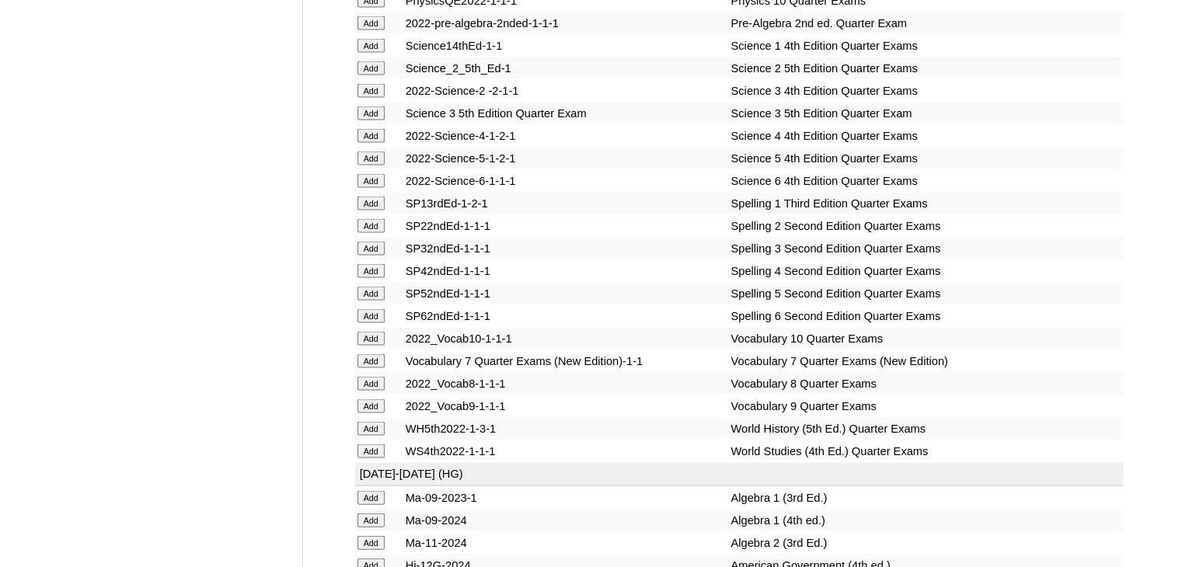
click at [375, 211] on input "Add" at bounding box center [370, 204] width 27 height 14
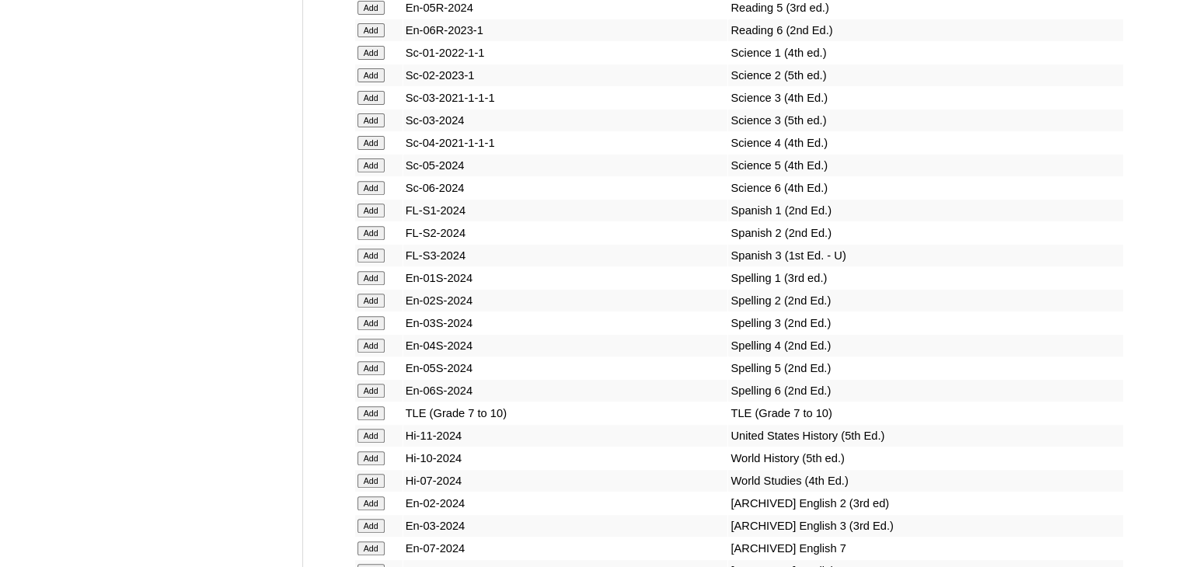
click at [375, 280] on input "Add" at bounding box center [370, 278] width 27 height 14
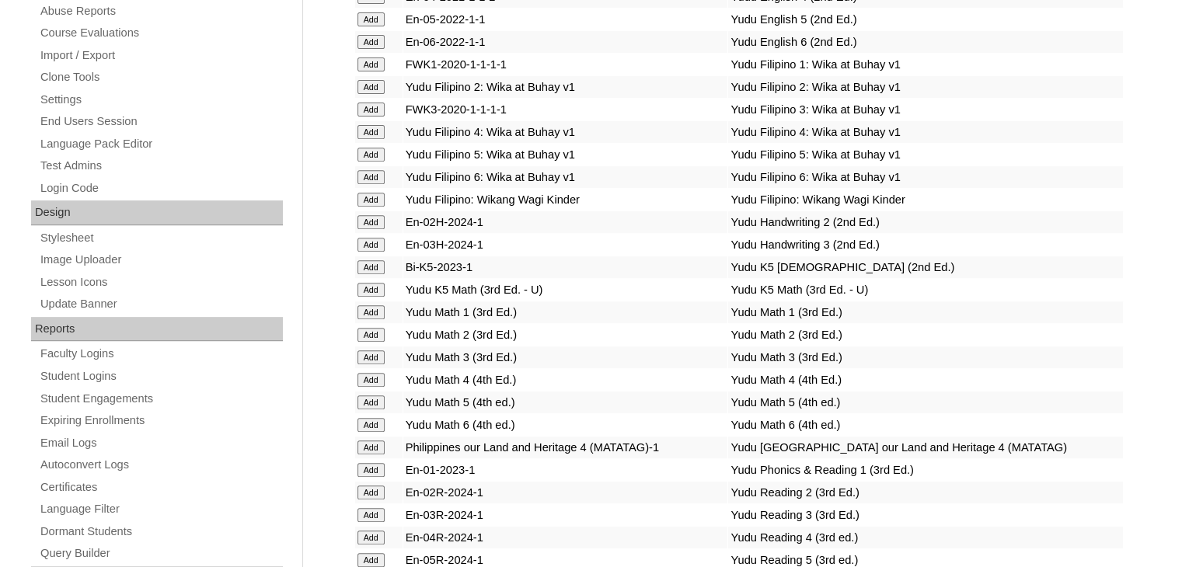
scroll to position [2564, 0]
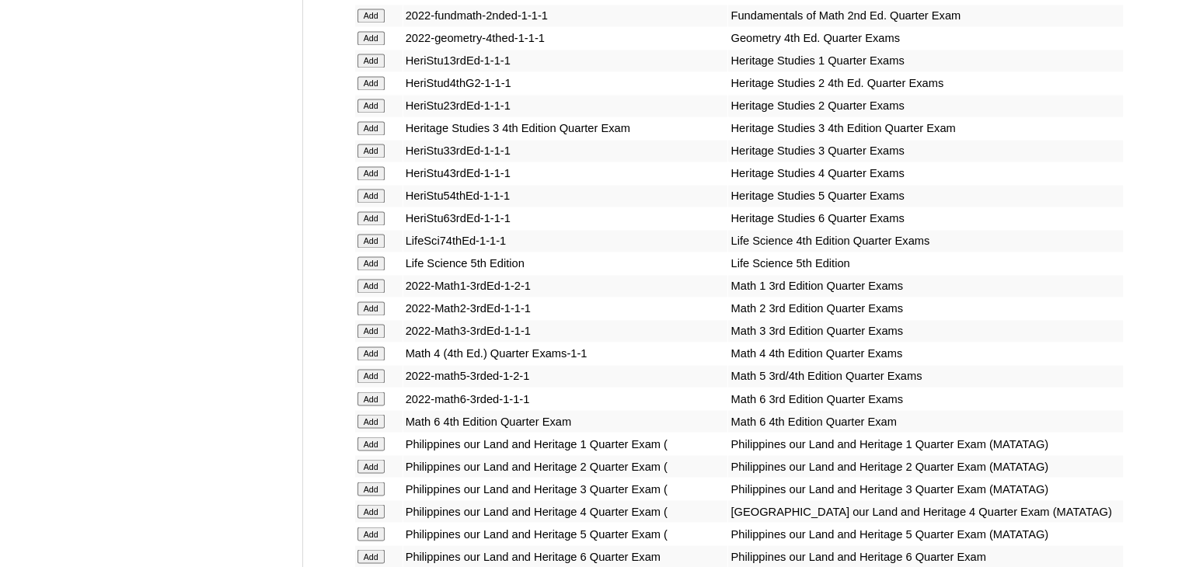
click at [379, 288] on input "Add" at bounding box center [370, 286] width 27 height 14
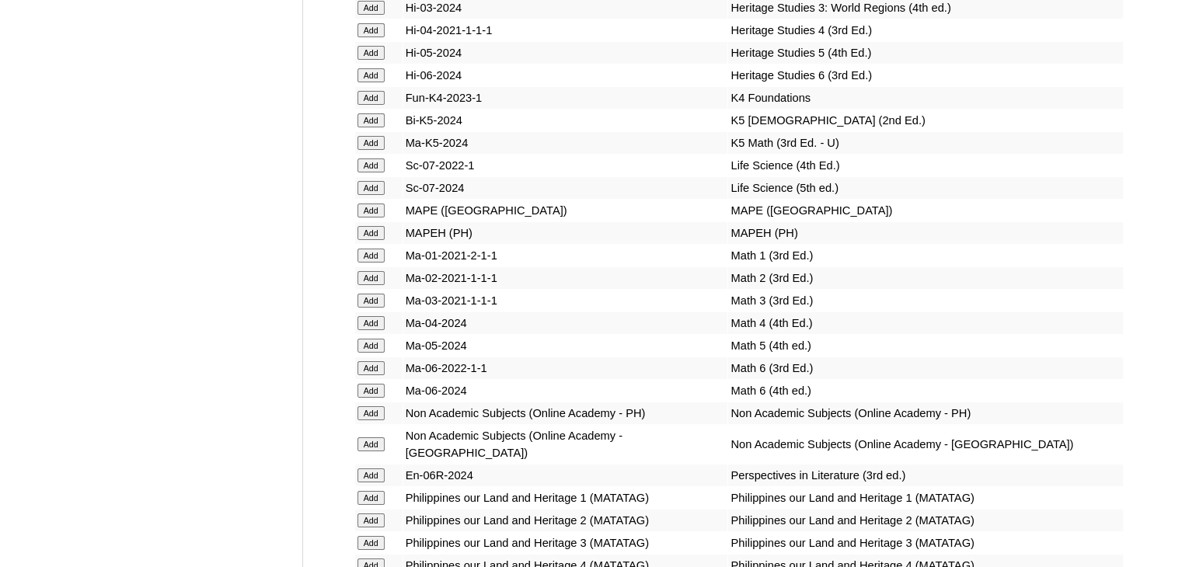
click at [374, 263] on input "Add" at bounding box center [370, 256] width 27 height 14
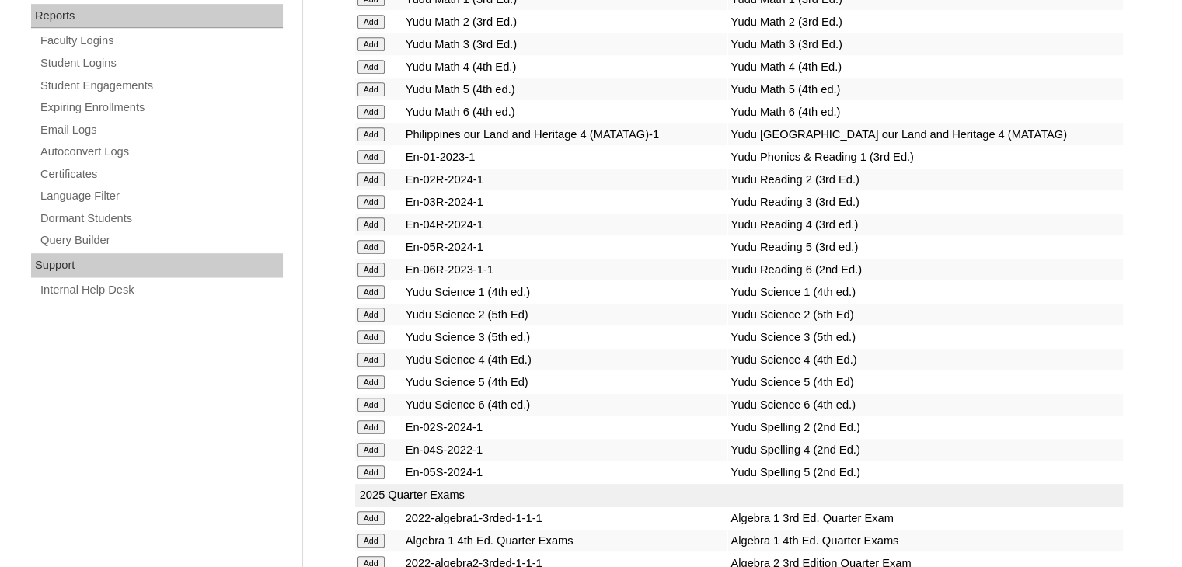
scroll to position [3031, 0]
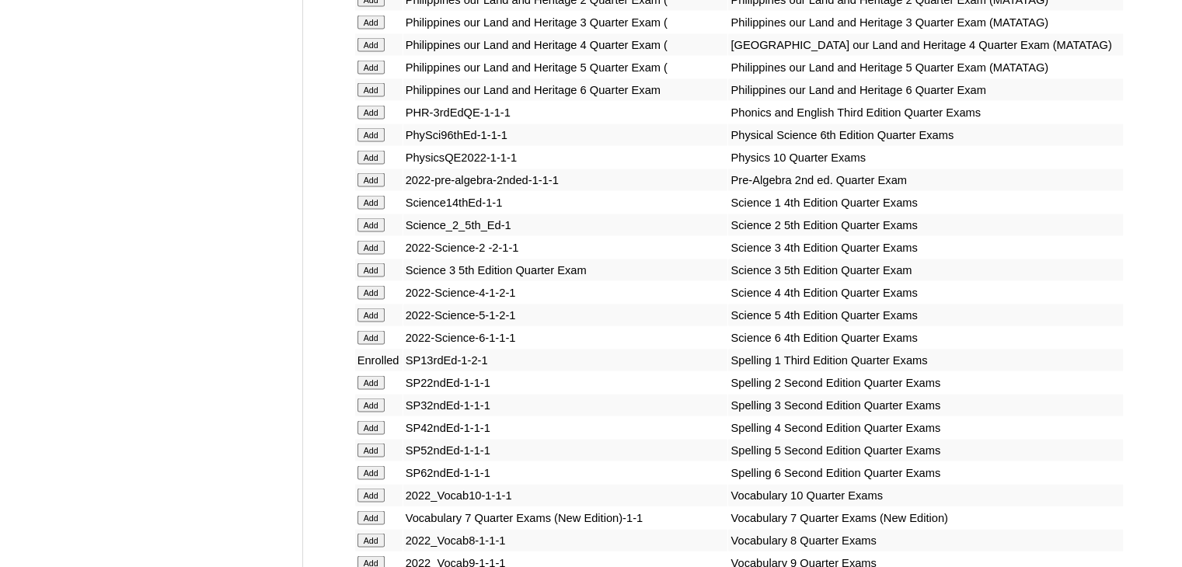
click at [374, 210] on input "Add" at bounding box center [370, 203] width 27 height 14
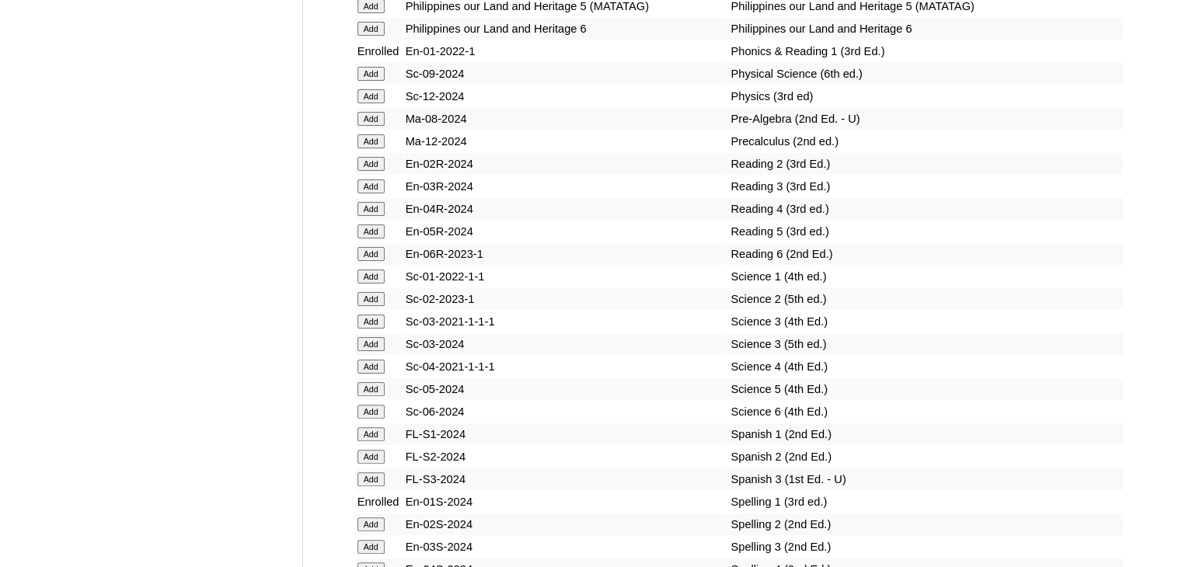
click at [376, 284] on input "Add" at bounding box center [370, 277] width 27 height 14
